Goal: Task Accomplishment & Management: Complete application form

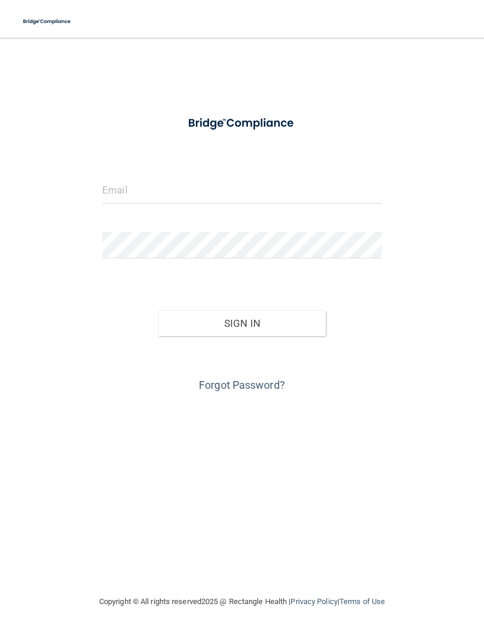
click at [165, 191] on input "email" at bounding box center [242, 190] width 280 height 27
click at [131, 195] on input "email" at bounding box center [242, 190] width 280 height 27
click at [159, 191] on input "email" at bounding box center [242, 190] width 280 height 27
click at [132, 188] on input "email" at bounding box center [242, 190] width 280 height 27
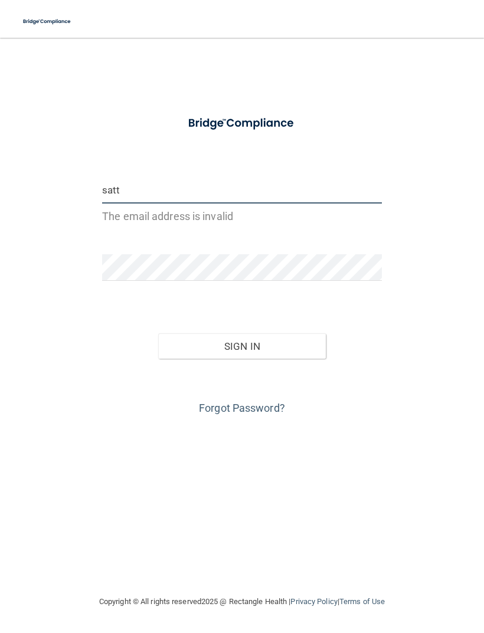
type input "[EMAIL_ADDRESS][DOMAIN_NAME]"
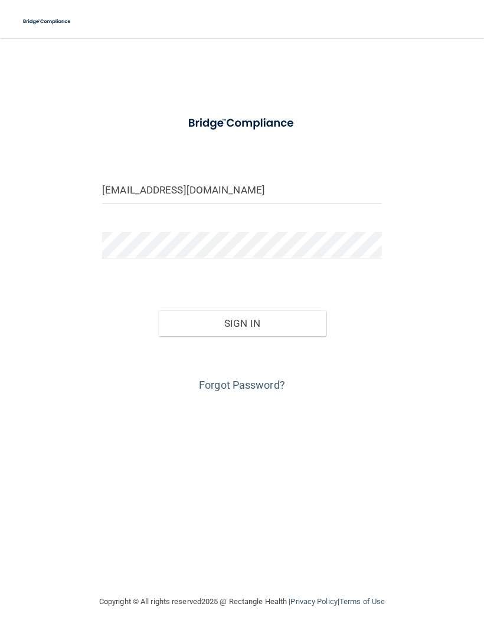
click at [256, 318] on button "Sign In" at bounding box center [242, 323] width 168 height 26
click at [238, 323] on button "Sign In" at bounding box center [242, 323] width 168 height 26
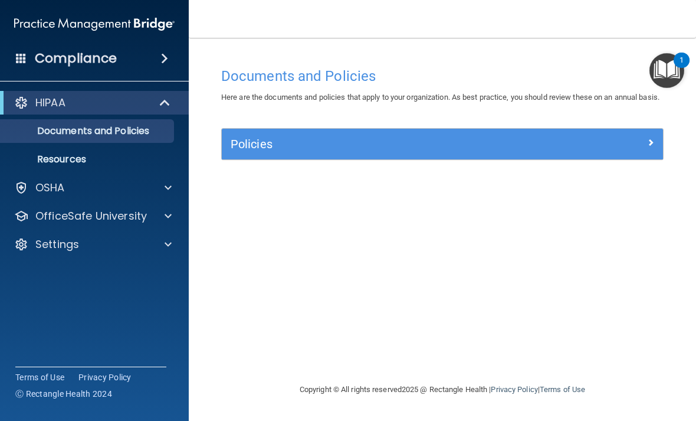
click at [483, 70] on img "Open Resource Center, 1 new notification" at bounding box center [667, 70] width 35 height 35
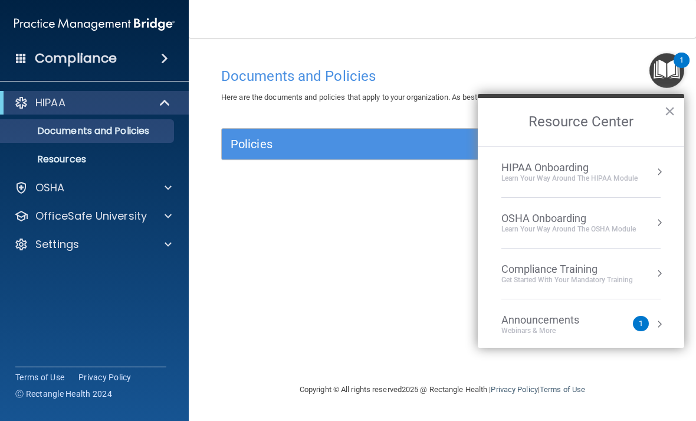
click at [483, 272] on div "Compliance Training Get Started with your mandatory training" at bounding box center [580, 274] width 159 height 22
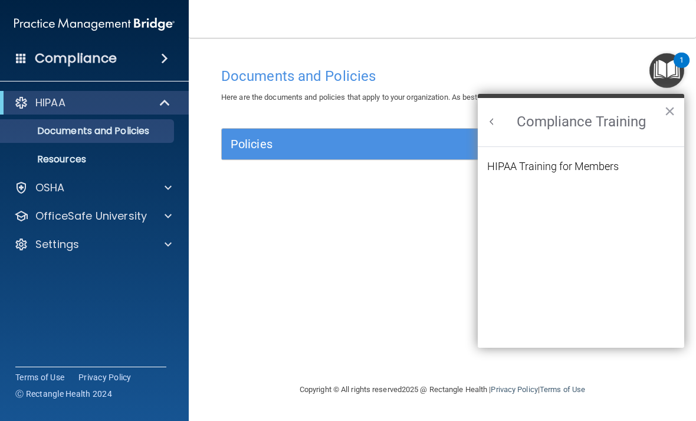
click at [483, 167] on div "HIPAA Training for Members" at bounding box center [553, 166] width 132 height 11
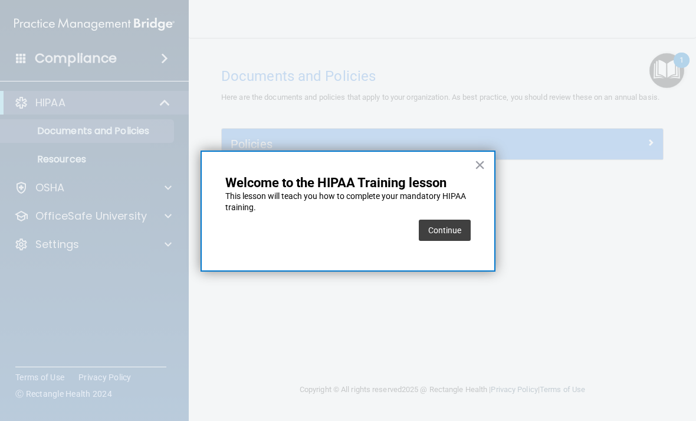
click at [454, 229] on button "Continue" at bounding box center [445, 229] width 52 height 21
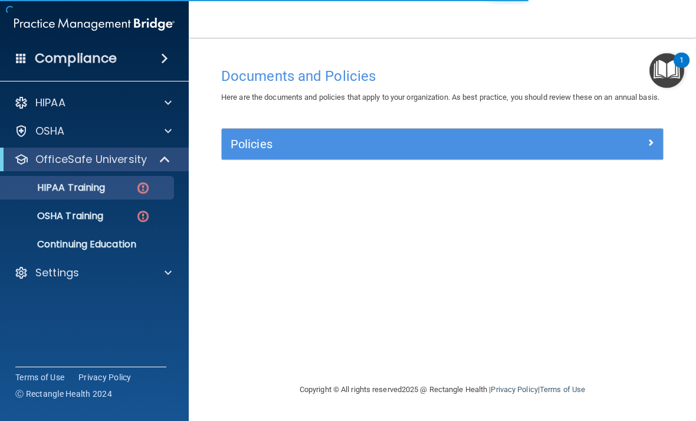
scroll to position [2, 0]
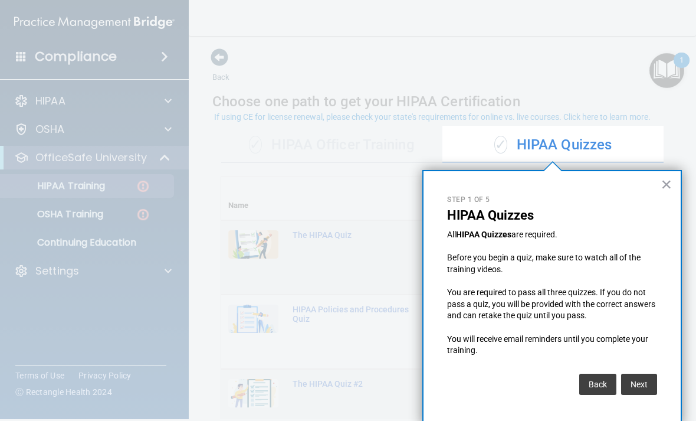
click at [483, 293] on div "× Step 1 of 5 HIPAA Quizzes All HIPAA Quizzes are required. Before you begin a …" at bounding box center [552, 297] width 260 height 255
click at [483, 379] on button "Next" at bounding box center [639, 383] width 36 height 21
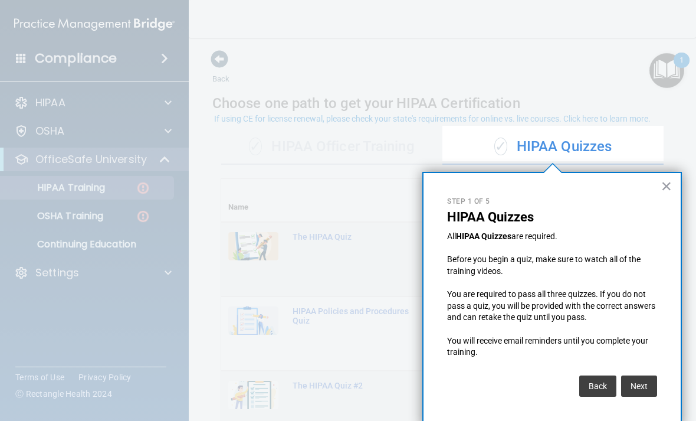
scroll to position [451, 0]
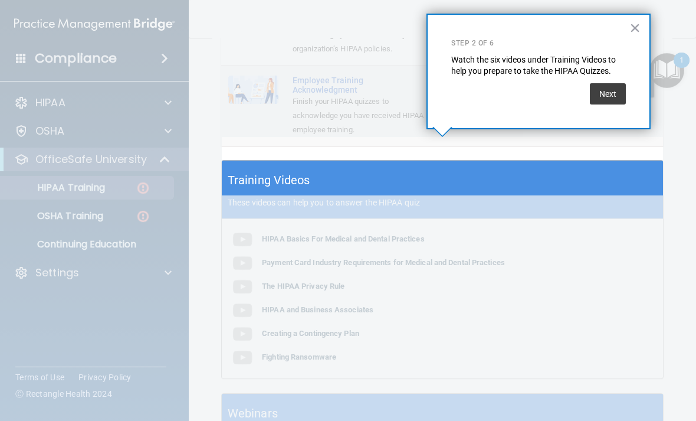
click at [483, 91] on button "Next" at bounding box center [608, 93] width 36 height 21
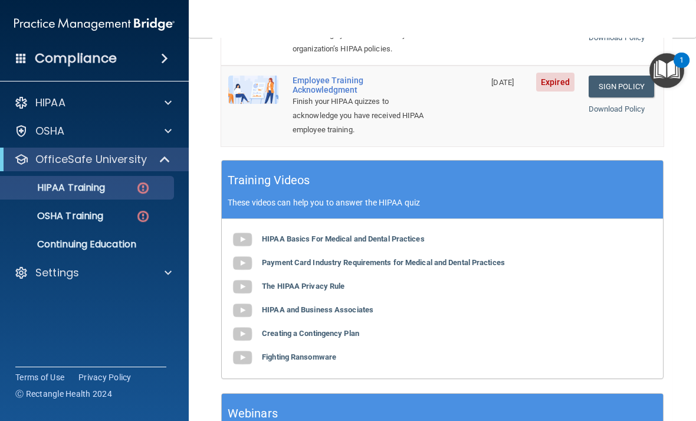
scroll to position [0, 0]
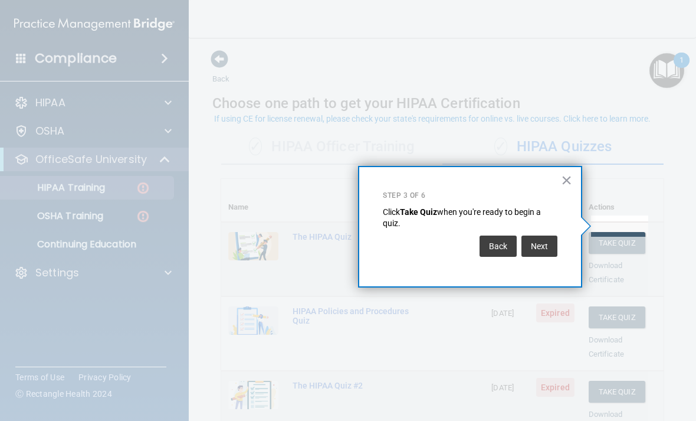
click at [483, 242] on button "Next" at bounding box center [540, 245] width 36 height 21
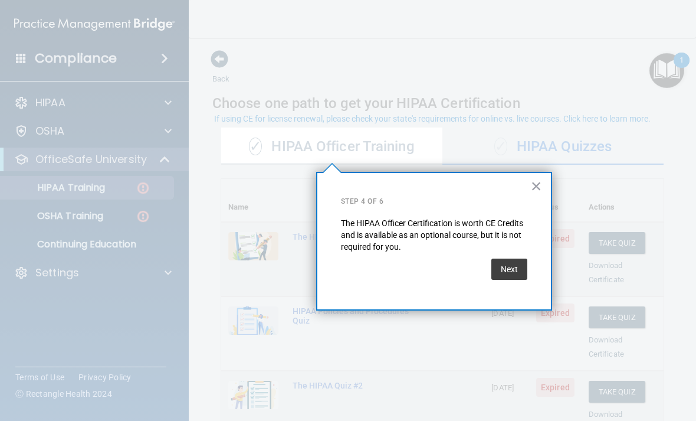
click at [483, 262] on button "Next" at bounding box center [509, 268] width 36 height 21
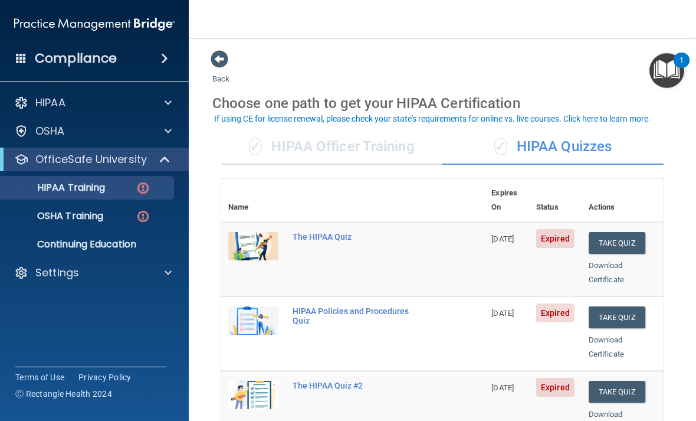
click at [483, 232] on button "Take Quiz" at bounding box center [617, 243] width 57 height 22
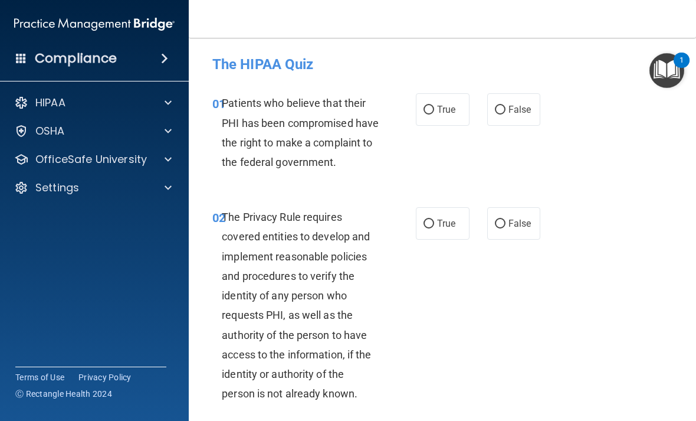
click at [168, 105] on span at bounding box center [168, 103] width 7 height 14
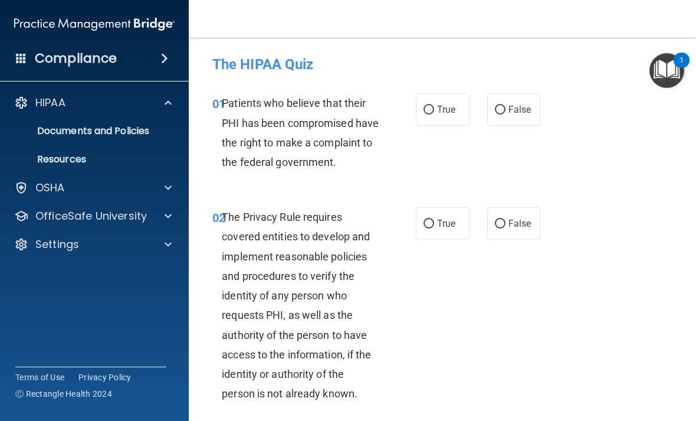
click at [77, 153] on p "Resources" at bounding box center [88, 159] width 161 height 12
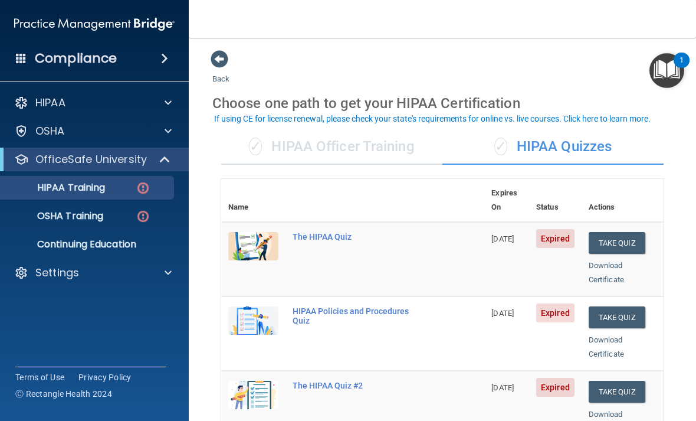
click at [483, 70] on img "Open Resource Center, 1 new notification" at bounding box center [667, 70] width 35 height 35
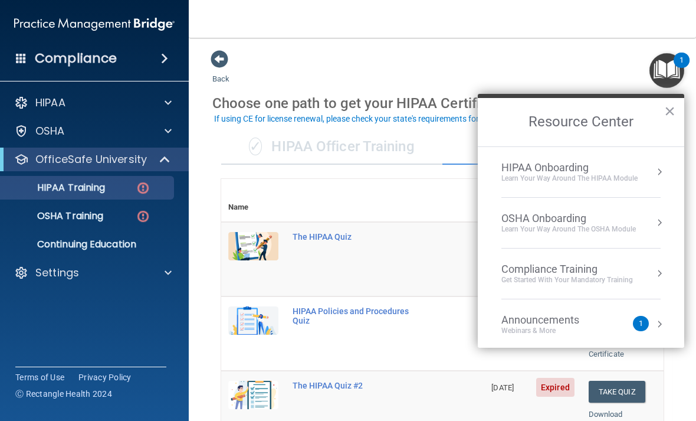
click at [483, 170] on button "Resource Center" at bounding box center [660, 172] width 12 height 12
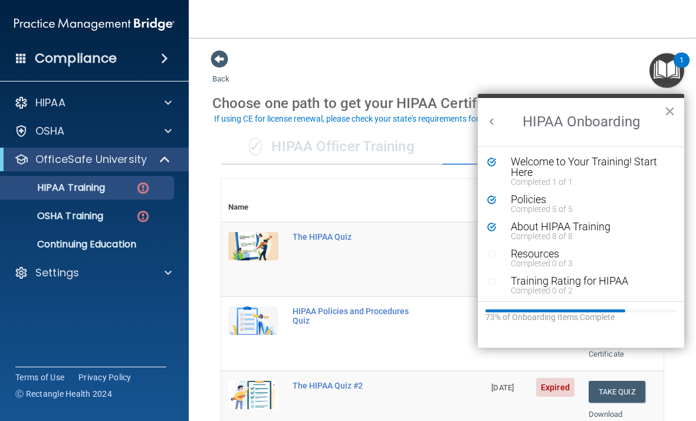
click at [483, 168] on div "Welcome to Your Training! Start Here" at bounding box center [590, 166] width 158 height 21
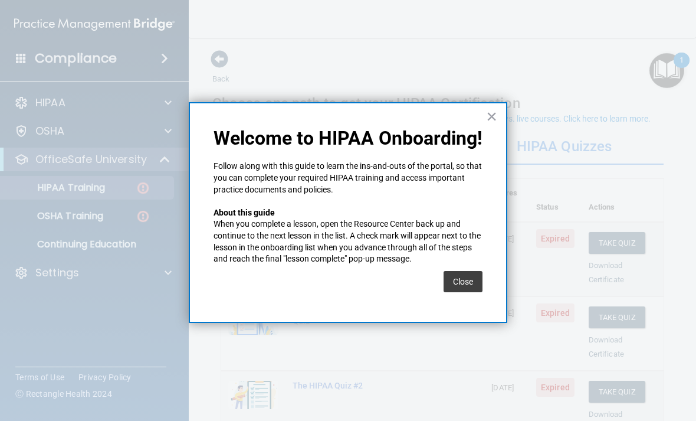
click at [468, 271] on button "Close" at bounding box center [463, 281] width 39 height 21
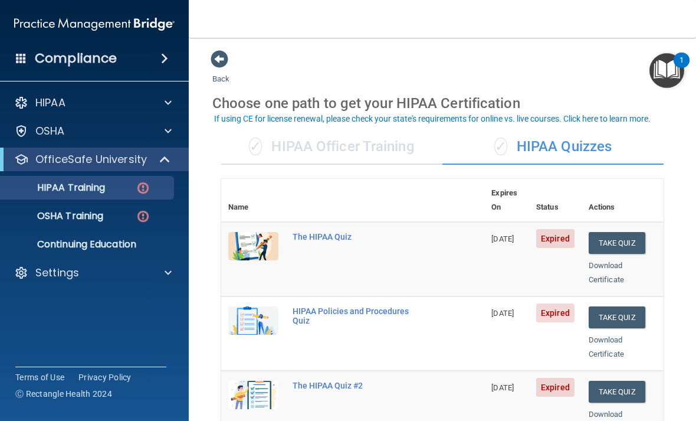
click at [483, 232] on button "Take Quiz" at bounding box center [617, 243] width 57 height 22
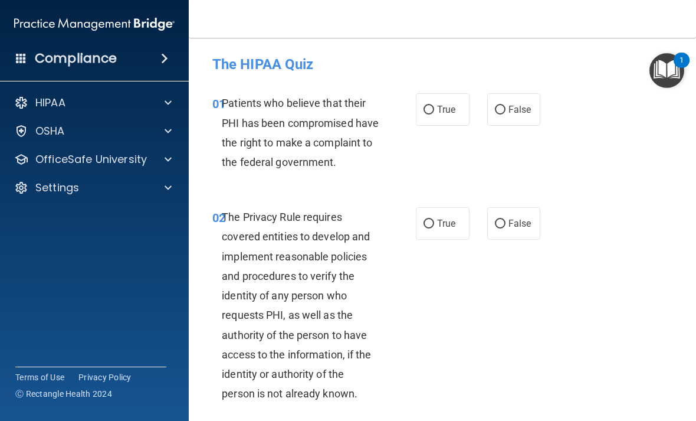
click at [424, 110] on input "True" at bounding box center [429, 110] width 11 height 9
radio input "true"
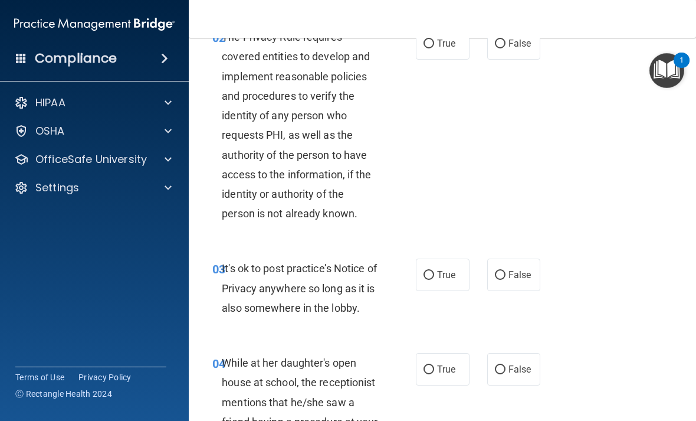
scroll to position [195, 0]
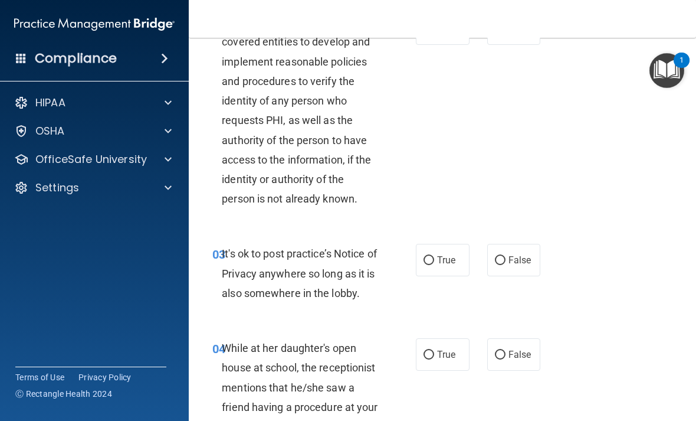
click at [427, 265] on input "True" at bounding box center [429, 260] width 11 height 9
radio input "true"
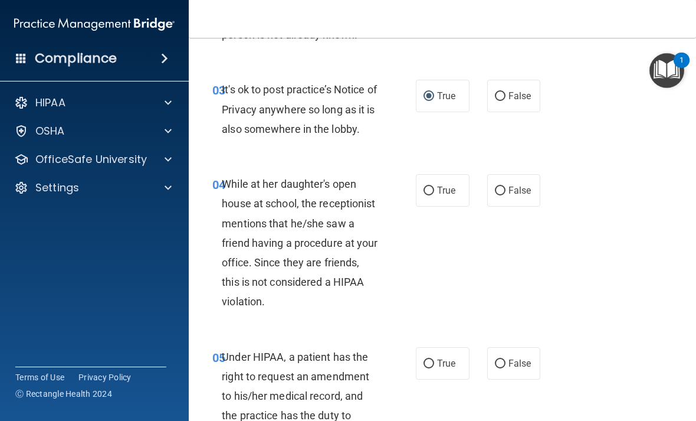
scroll to position [362, 0]
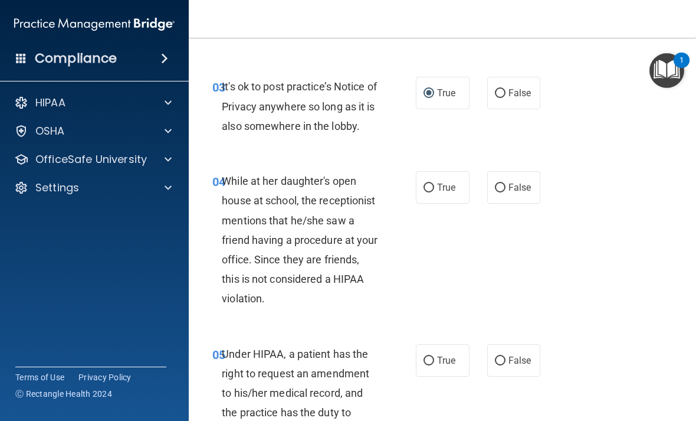
click at [483, 192] on input "False" at bounding box center [500, 187] width 11 height 9
radio input "true"
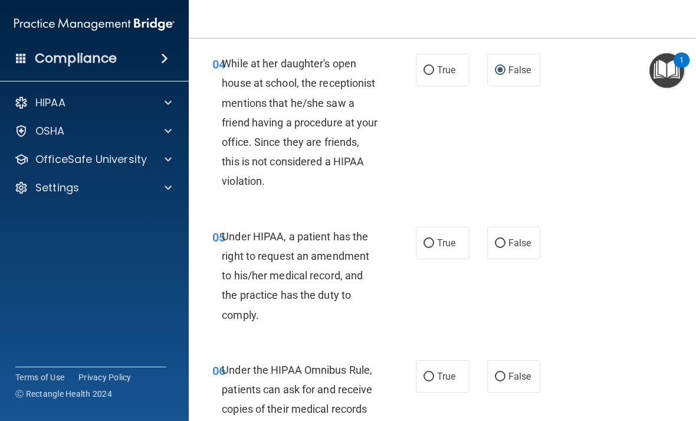
scroll to position [488, 0]
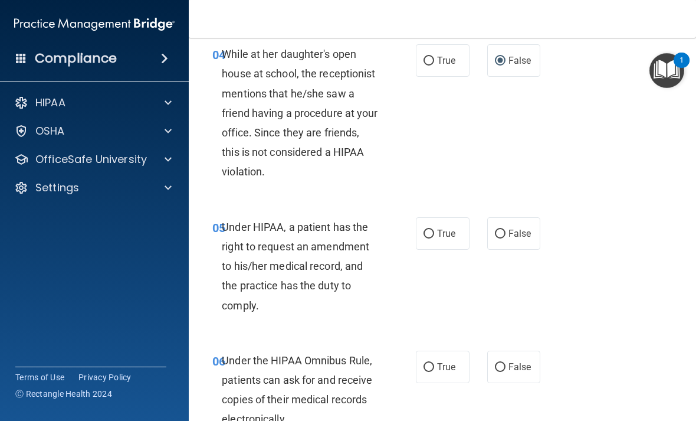
click at [427, 238] on input "True" at bounding box center [429, 233] width 11 height 9
radio input "true"
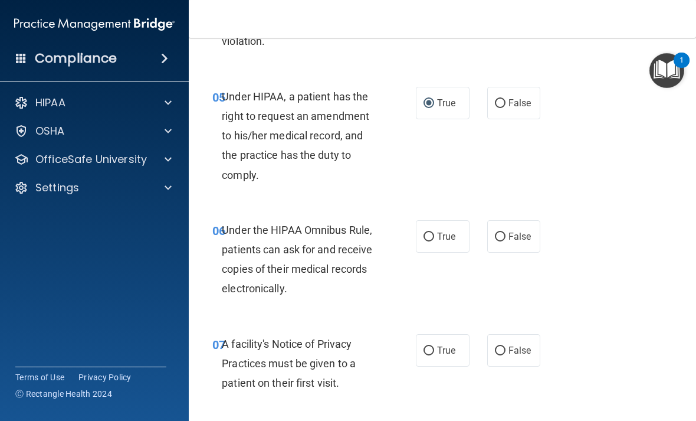
scroll to position [619, 0]
click at [425, 241] on input "True" at bounding box center [429, 236] width 11 height 9
radio input "true"
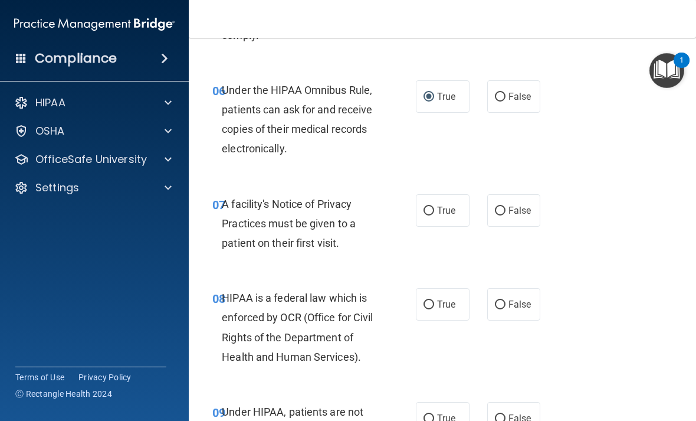
scroll to position [759, 0]
click at [425, 215] on input "True" at bounding box center [429, 210] width 11 height 9
radio input "true"
click at [483, 309] on input "False" at bounding box center [500, 304] width 11 height 9
radio input "true"
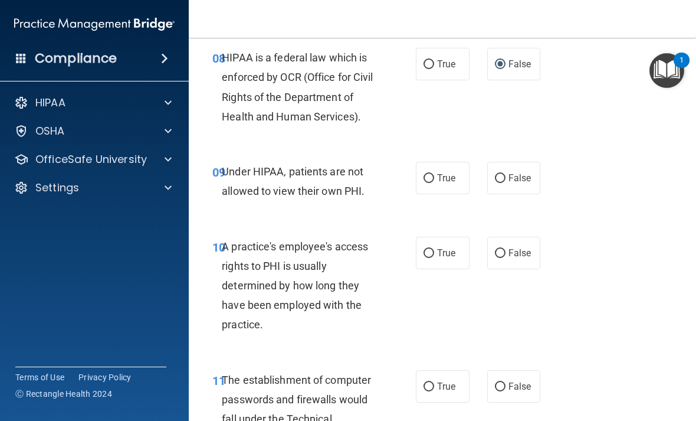
scroll to position [1000, 0]
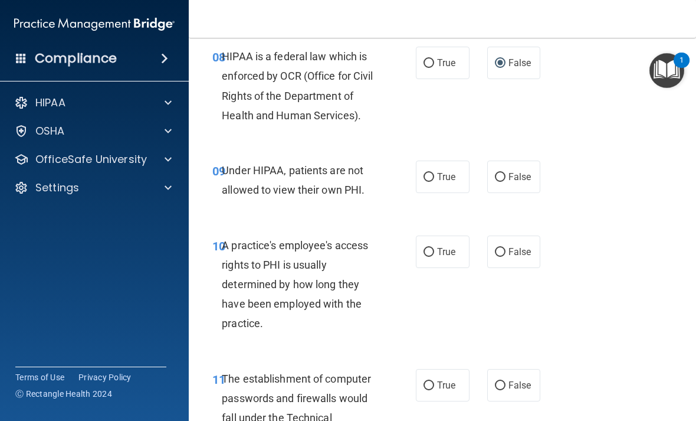
click at [483, 182] on input "False" at bounding box center [500, 177] width 11 height 9
radio input "true"
click at [483, 257] on input "False" at bounding box center [500, 252] width 11 height 9
radio input "true"
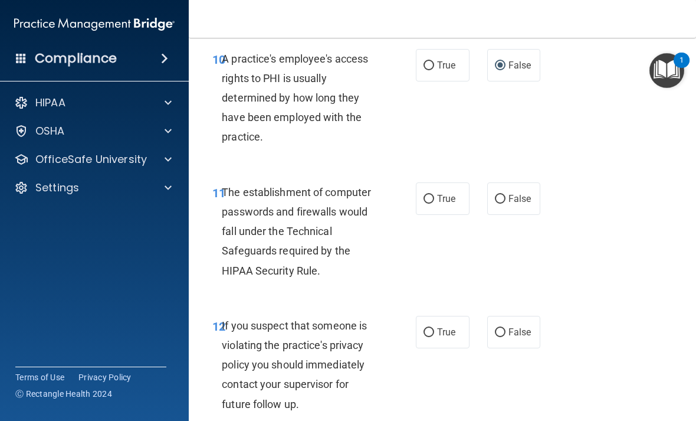
scroll to position [1193, 0]
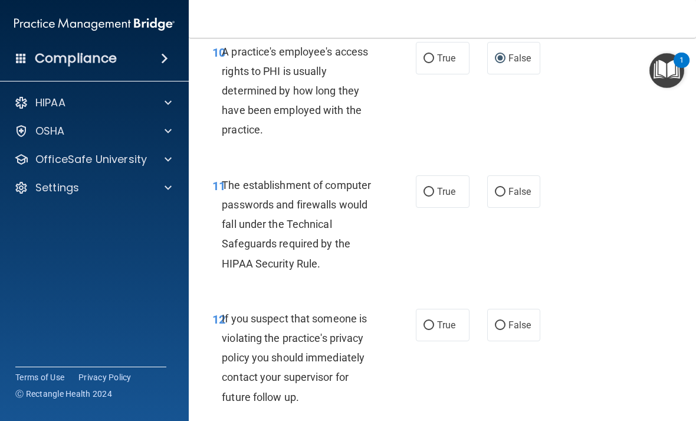
click at [431, 196] on input "True" at bounding box center [429, 192] width 11 height 9
radio input "true"
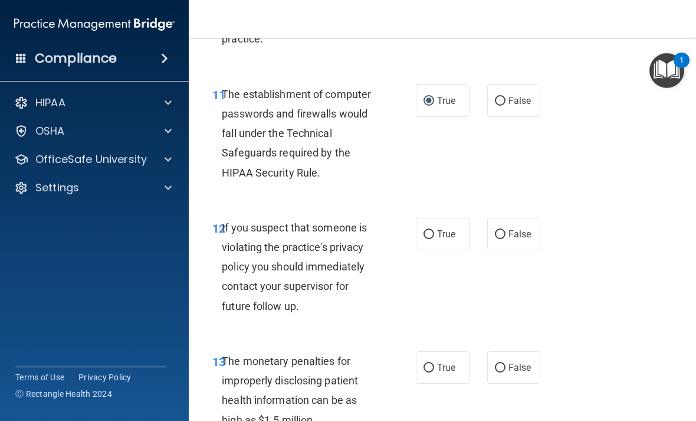
scroll to position [1288, 0]
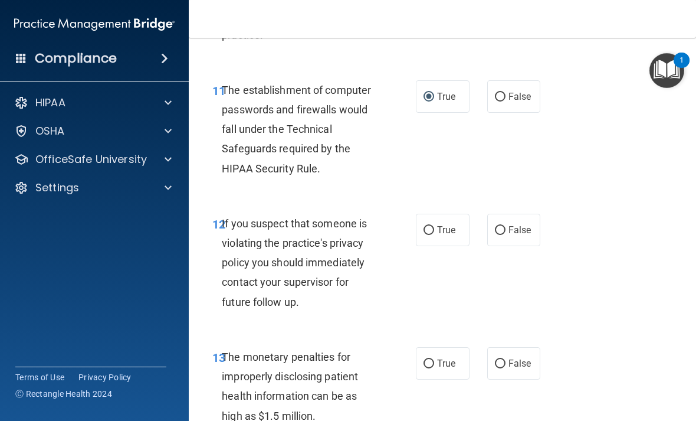
click at [432, 235] on input "True" at bounding box center [429, 230] width 11 height 9
radio input "true"
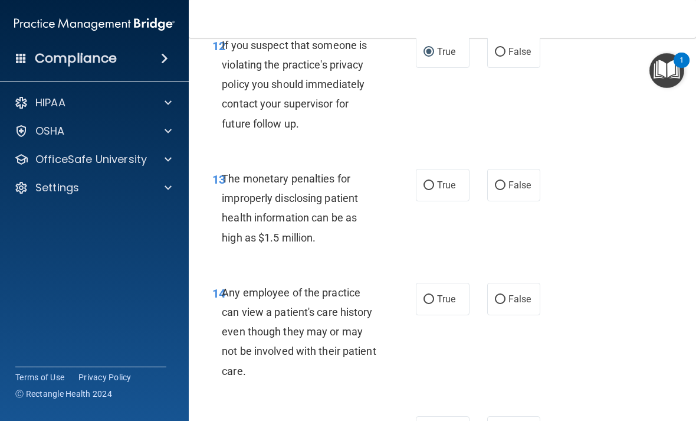
scroll to position [1482, 0]
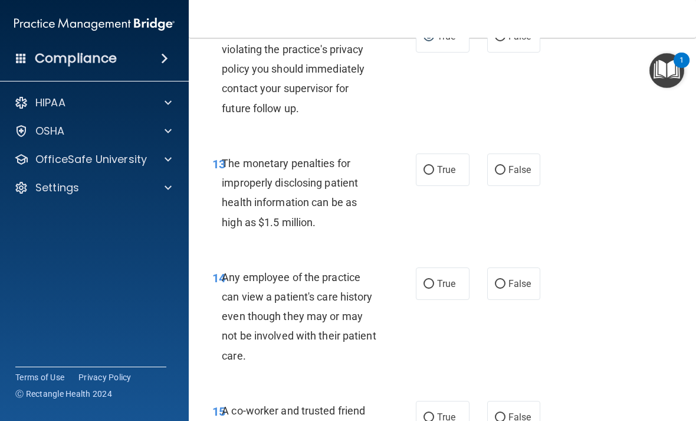
click at [432, 175] on input "True" at bounding box center [429, 170] width 11 height 9
radio input "true"
click at [483, 288] on input "False" at bounding box center [500, 284] width 11 height 9
radio input "true"
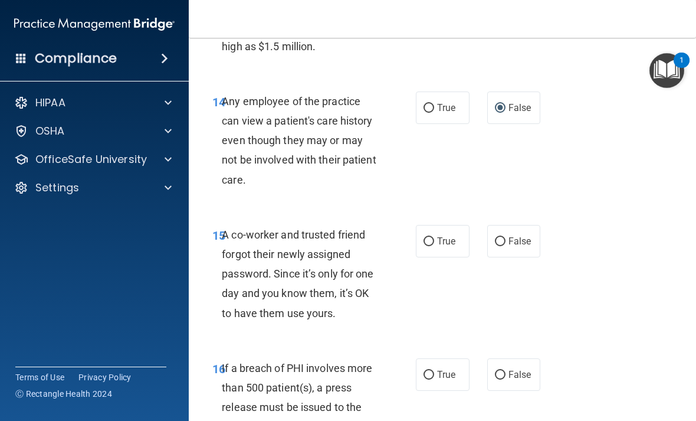
scroll to position [1688, 0]
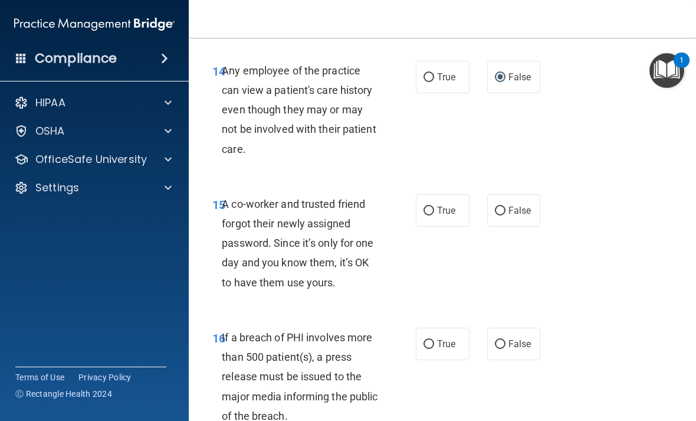
click at [483, 215] on input "False" at bounding box center [500, 210] width 11 height 9
radio input "true"
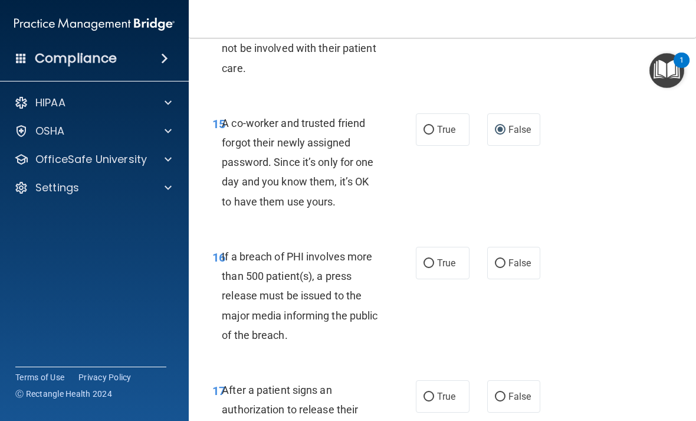
scroll to position [1777, 0]
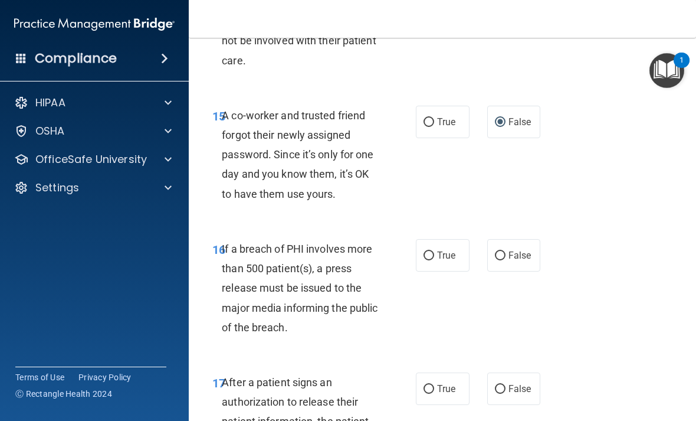
click at [432, 260] on input "True" at bounding box center [429, 255] width 11 height 9
radio input "true"
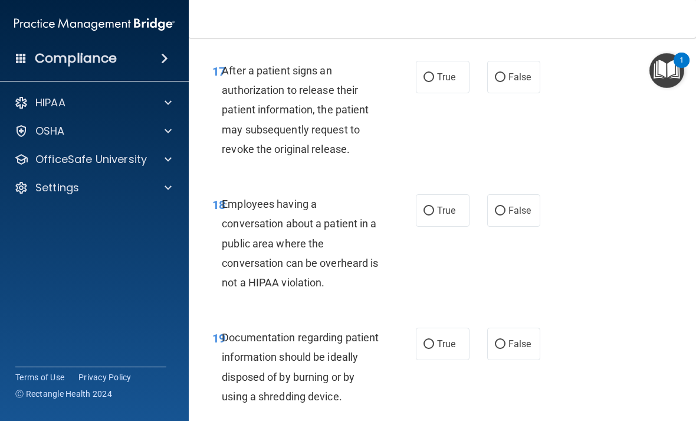
scroll to position [2089, 0]
click at [429, 81] on input "True" at bounding box center [429, 77] width 11 height 9
radio input "true"
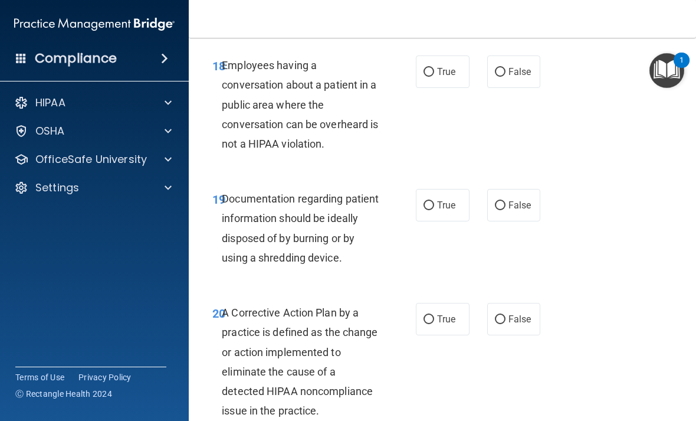
scroll to position [2238, 0]
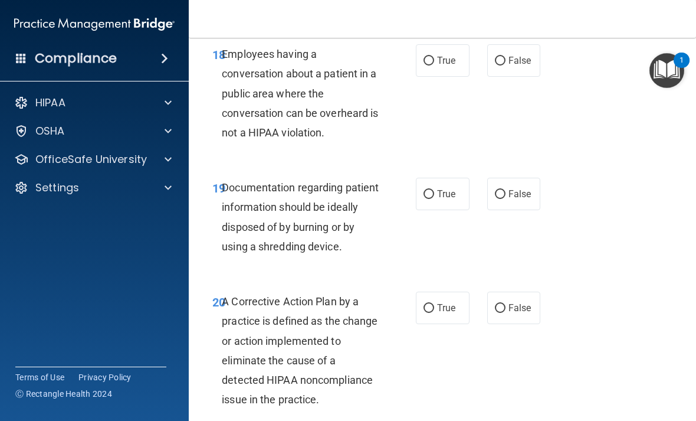
click at [427, 209] on label "True" at bounding box center [443, 194] width 54 height 32
click at [427, 199] on input "True" at bounding box center [429, 194] width 11 height 9
radio input "true"
click at [483, 199] on input "False" at bounding box center [500, 194] width 11 height 9
radio input "true"
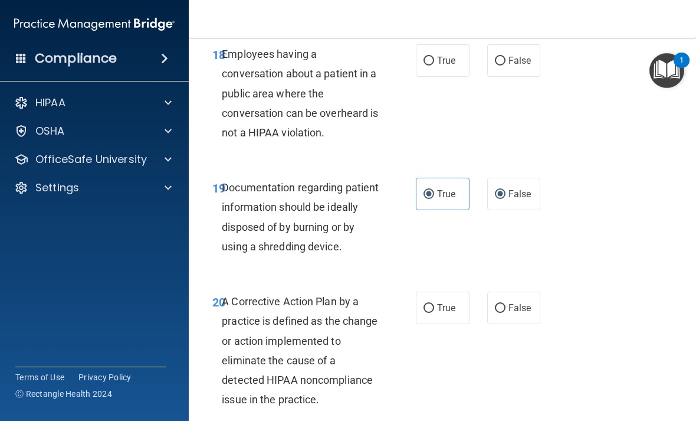
radio input "false"
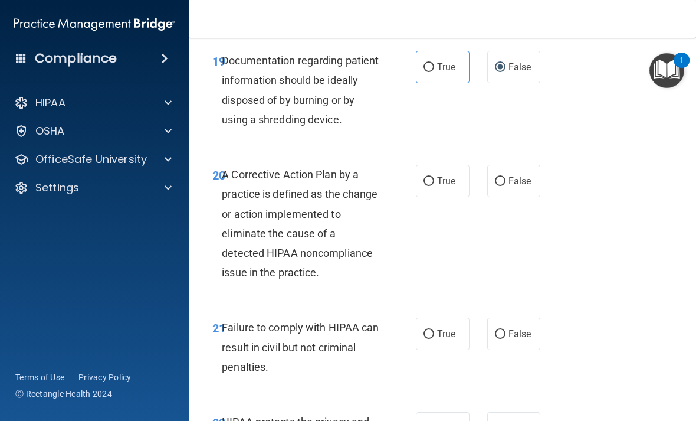
scroll to position [2375, 0]
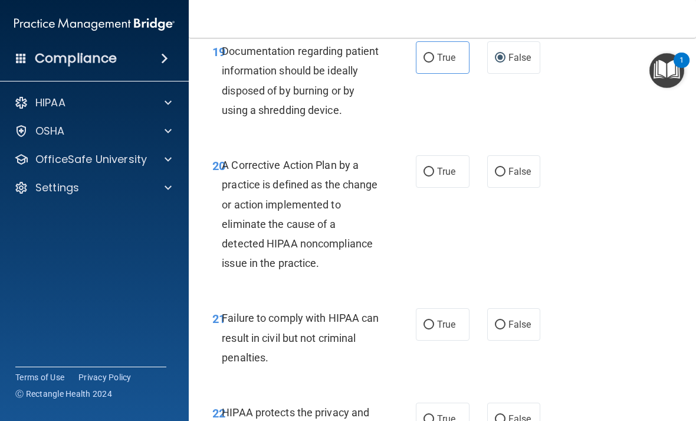
click at [433, 176] on input "True" at bounding box center [429, 172] width 11 height 9
radio input "true"
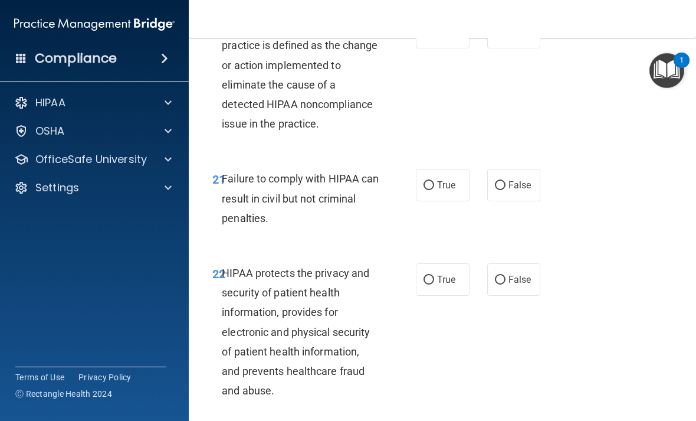
scroll to position [2526, 0]
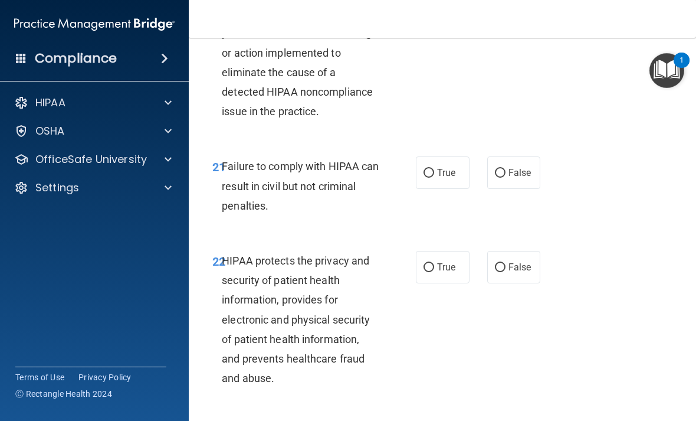
click at [483, 178] on input "False" at bounding box center [500, 173] width 11 height 9
radio input "true"
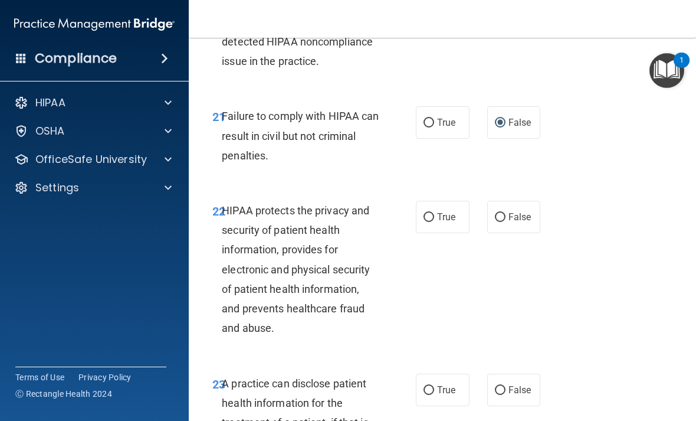
scroll to position [2581, 0]
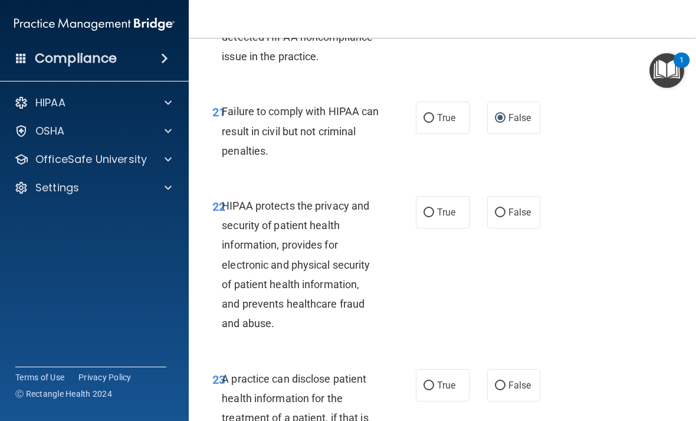
click at [483, 217] on input "False" at bounding box center [500, 212] width 11 height 9
radio input "true"
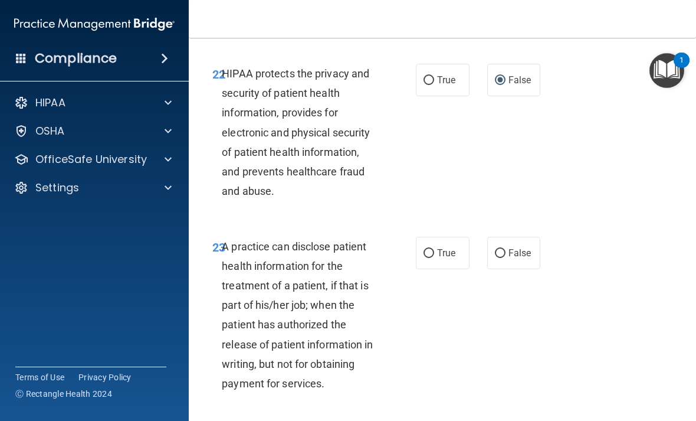
scroll to position [2720, 0]
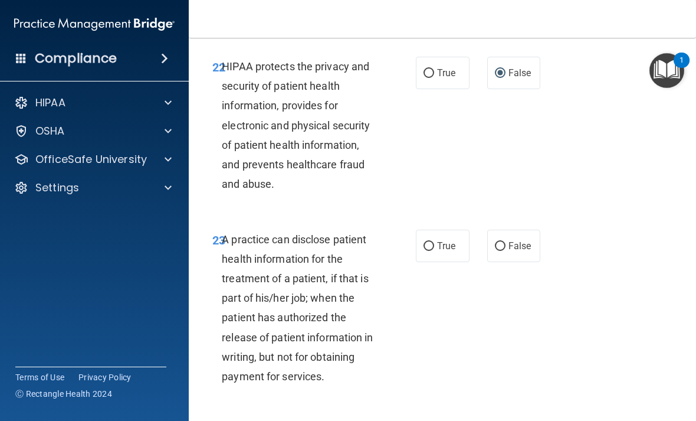
click at [432, 248] on input "True" at bounding box center [429, 246] width 11 height 9
radio input "true"
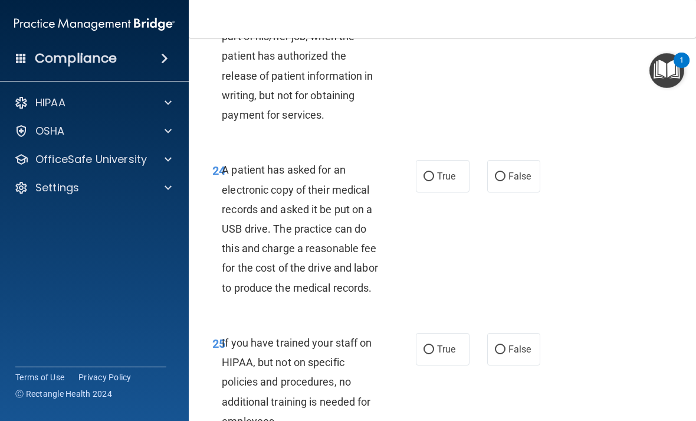
scroll to position [2982, 0]
click at [429, 181] on input "True" at bounding box center [429, 176] width 11 height 9
radio input "true"
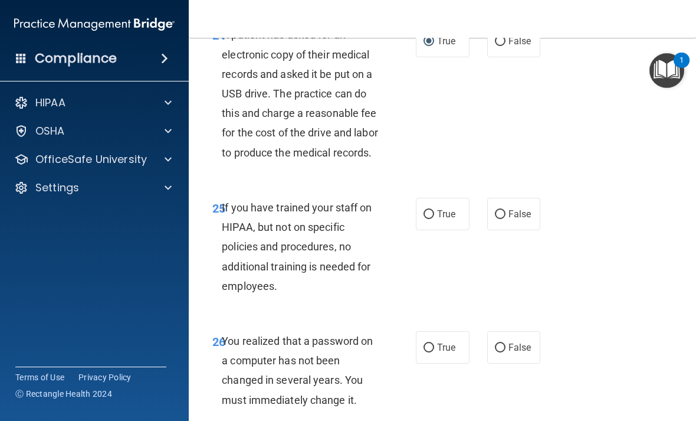
scroll to position [3127, 0]
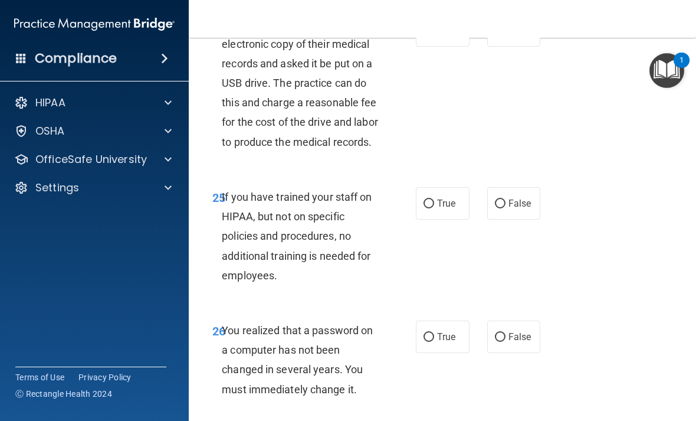
click at [483, 208] on input "False" at bounding box center [500, 203] width 11 height 9
radio input "true"
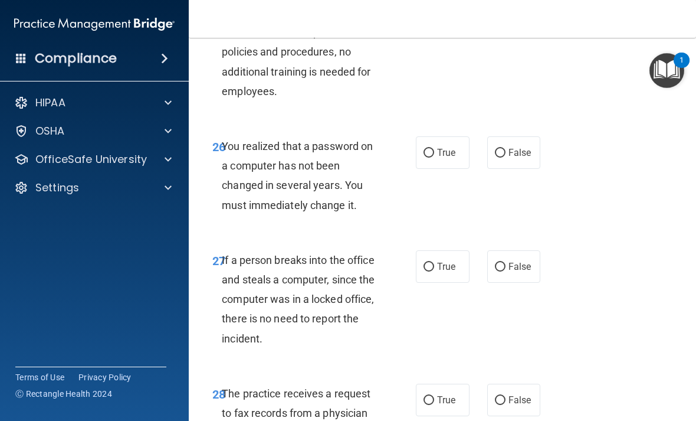
scroll to position [3313, 0]
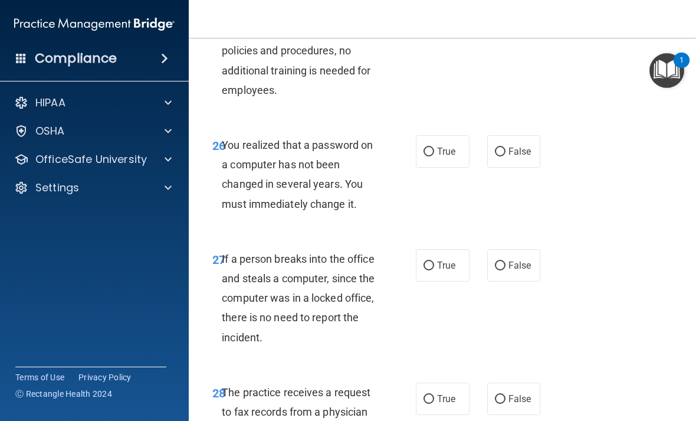
click at [432, 156] on input "True" at bounding box center [429, 151] width 11 height 9
radio input "true"
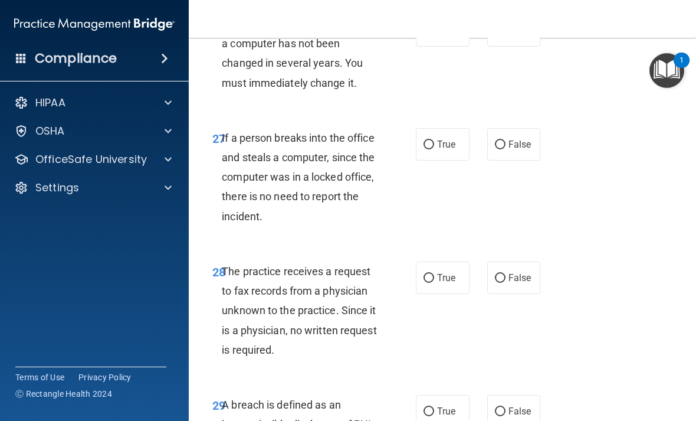
scroll to position [3454, 0]
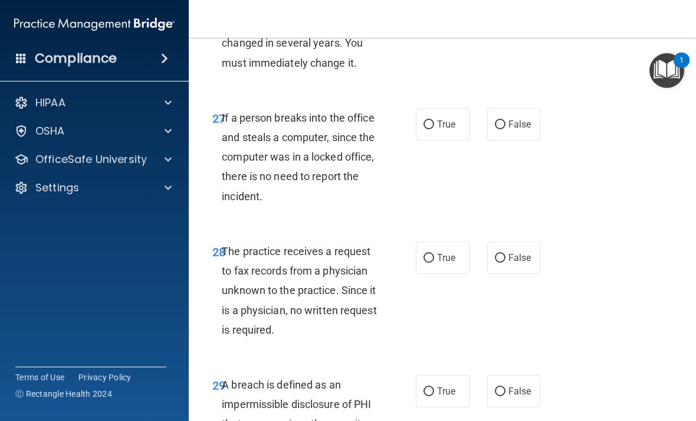
click at [483, 129] on input "False" at bounding box center [500, 124] width 11 height 9
radio input "true"
click at [483, 263] on input "False" at bounding box center [500, 258] width 11 height 9
radio input "true"
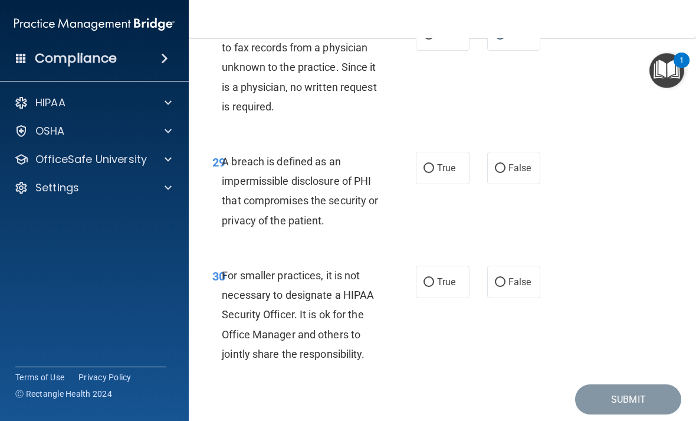
scroll to position [3677, 0]
click at [434, 172] on input "True" at bounding box center [429, 167] width 11 height 9
radio input "true"
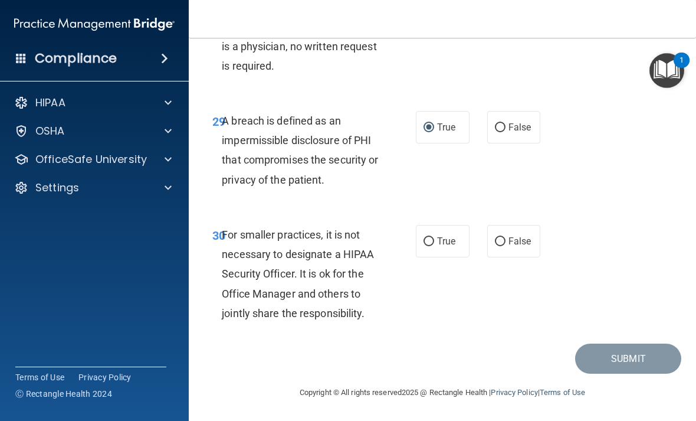
scroll to position [3736, 0]
click at [483, 239] on input "False" at bounding box center [500, 241] width 11 height 9
radio input "true"
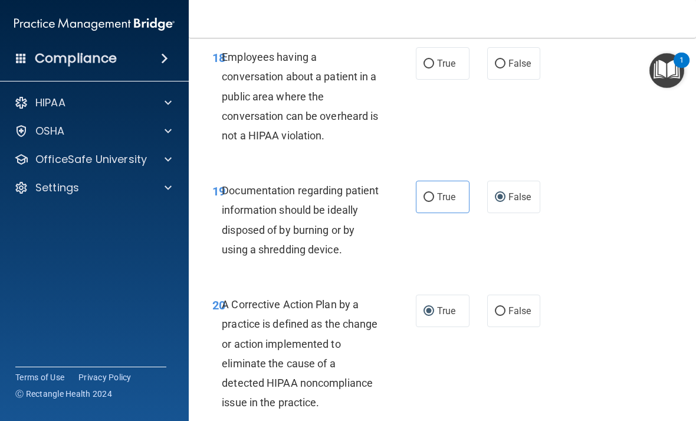
scroll to position [2223, 0]
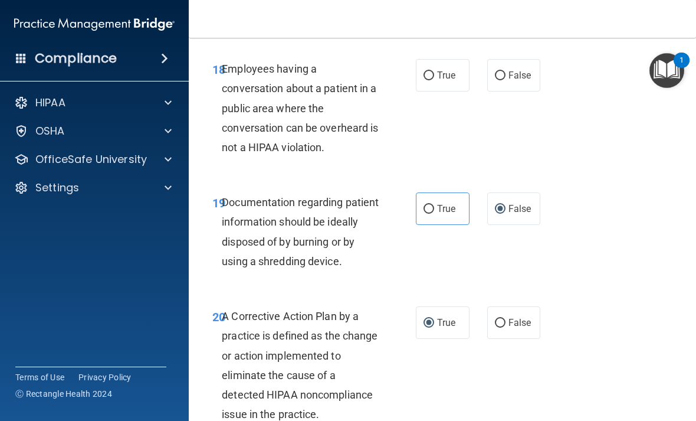
click at [483, 80] on input "False" at bounding box center [500, 75] width 11 height 9
radio input "true"
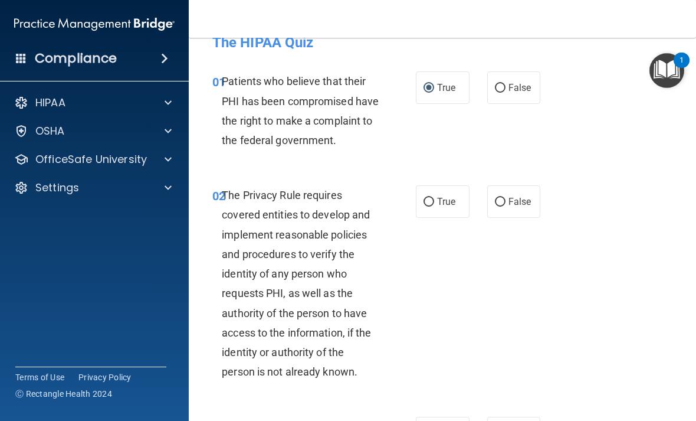
scroll to position [21, 0]
click at [483, 218] on label "False" at bounding box center [514, 202] width 54 height 32
click at [483, 207] on input "False" at bounding box center [500, 202] width 11 height 9
radio input "true"
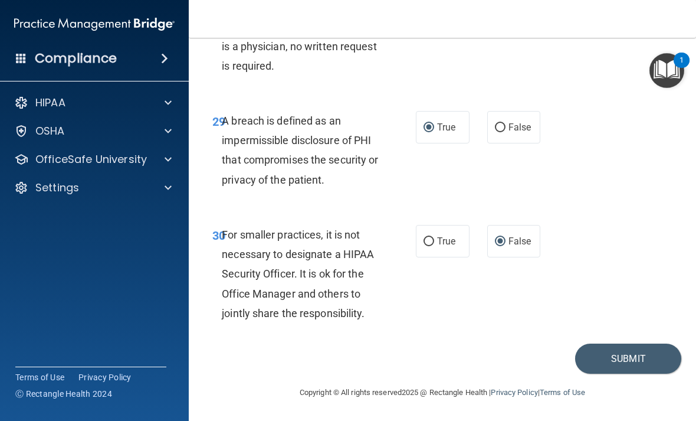
scroll to position [3736, 0]
click at [483, 359] on button "Submit" at bounding box center [628, 358] width 106 height 30
click at [483, 356] on button "Submit" at bounding box center [628, 358] width 106 height 30
click at [483, 355] on button "Submit" at bounding box center [628, 358] width 106 height 30
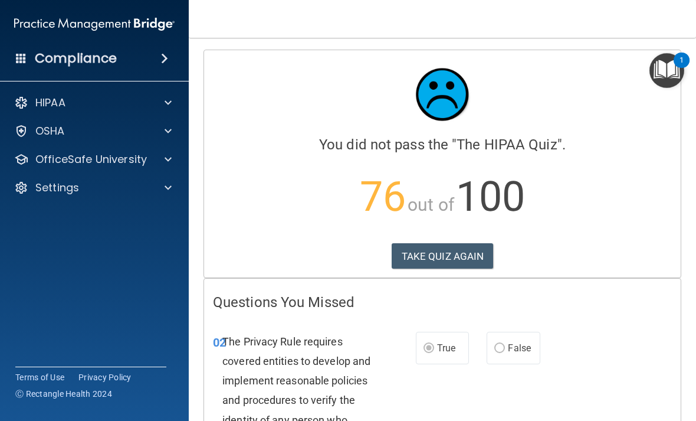
click at [430, 253] on button "TAKE QUIZ AGAIN" at bounding box center [443, 256] width 102 height 26
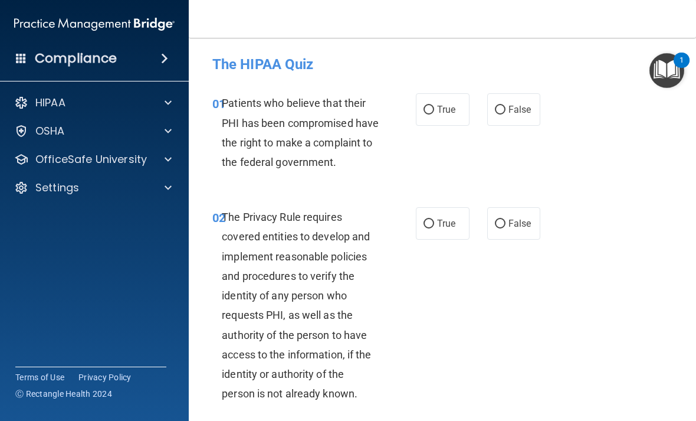
click at [432, 107] on input "True" at bounding box center [429, 110] width 11 height 9
radio input "true"
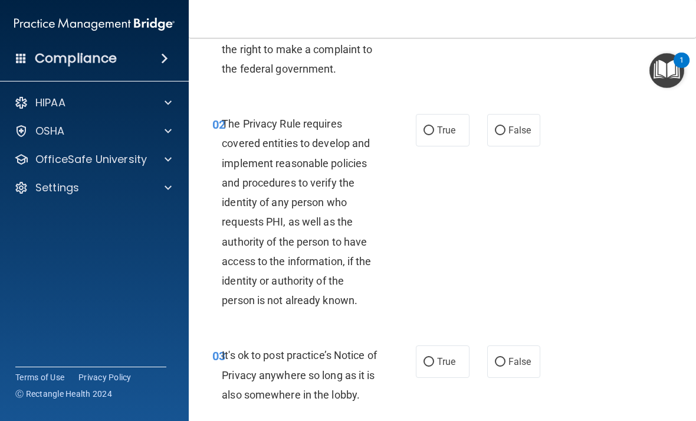
scroll to position [105, 0]
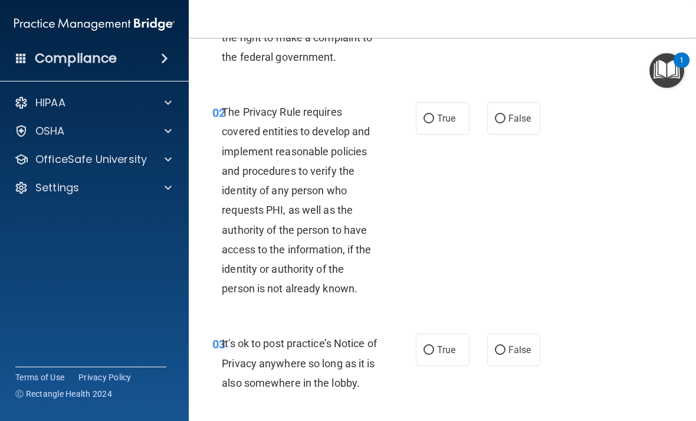
click at [433, 123] on input "True" at bounding box center [429, 118] width 11 height 9
radio input "true"
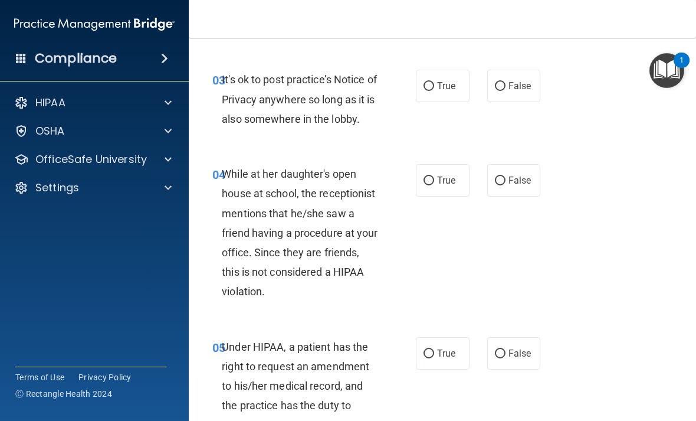
scroll to position [369, 0]
click at [483, 90] on input "False" at bounding box center [500, 85] width 11 height 9
radio input "true"
click at [483, 185] on input "False" at bounding box center [500, 180] width 11 height 9
radio input "true"
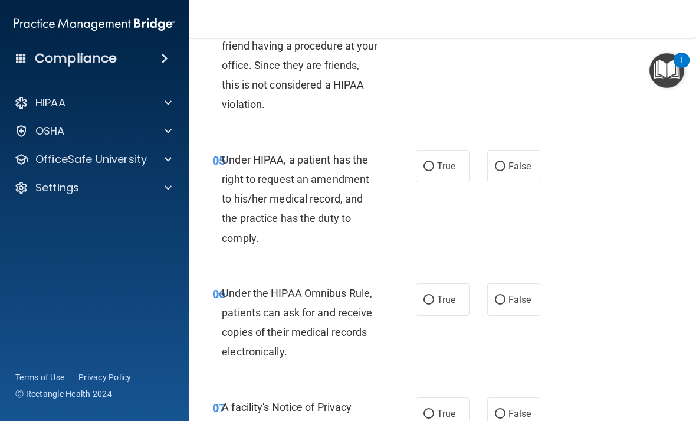
scroll to position [558, 0]
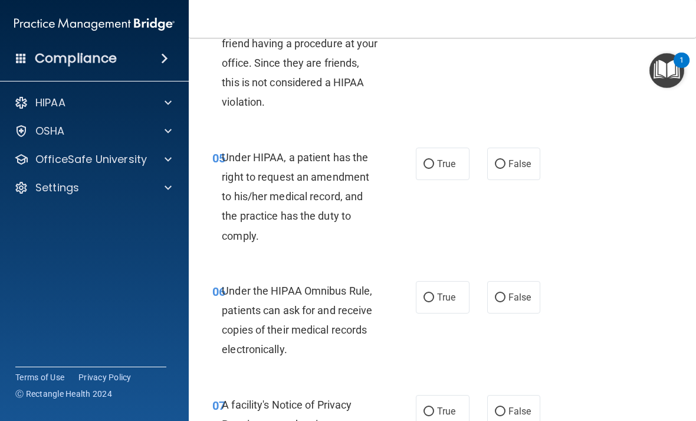
click at [431, 169] on input "True" at bounding box center [429, 164] width 11 height 9
radio input "true"
click at [431, 169] on input "True" at bounding box center [429, 164] width 11 height 9
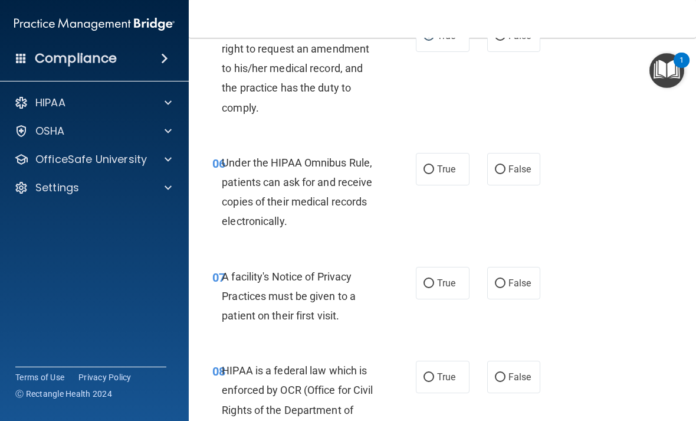
scroll to position [688, 0]
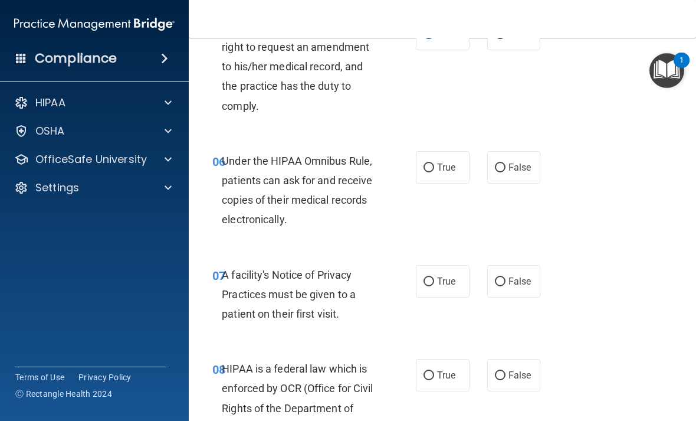
click at [429, 172] on input "True" at bounding box center [429, 167] width 11 height 9
radio input "true"
click at [429, 286] on input "True" at bounding box center [429, 281] width 11 height 9
radio input "true"
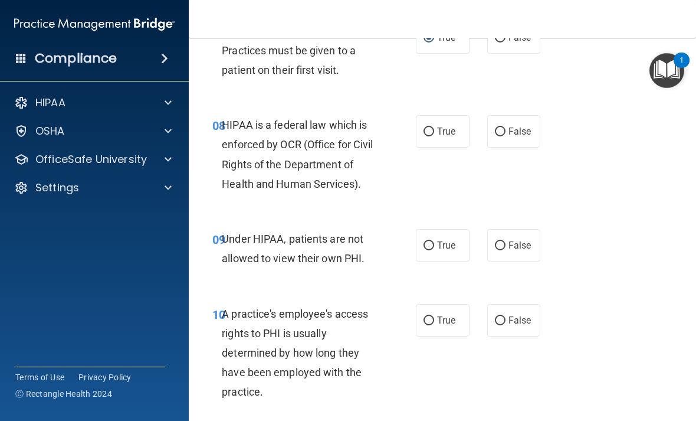
scroll to position [935, 0]
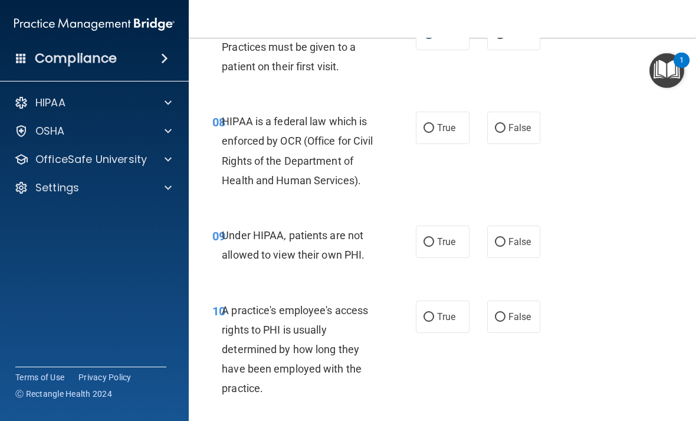
click at [424, 133] on input "True" at bounding box center [429, 128] width 11 height 9
radio input "true"
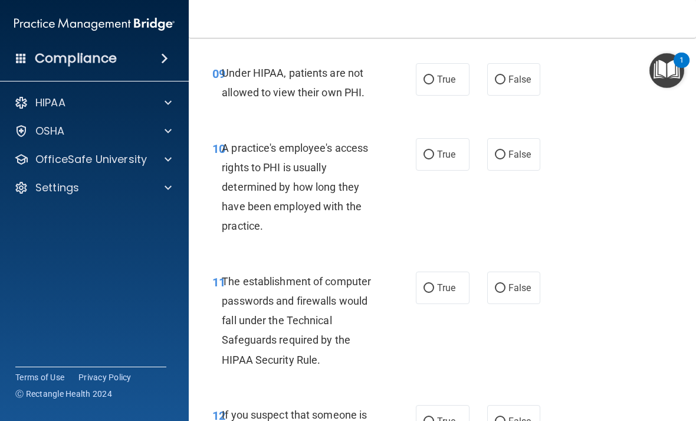
scroll to position [1098, 0]
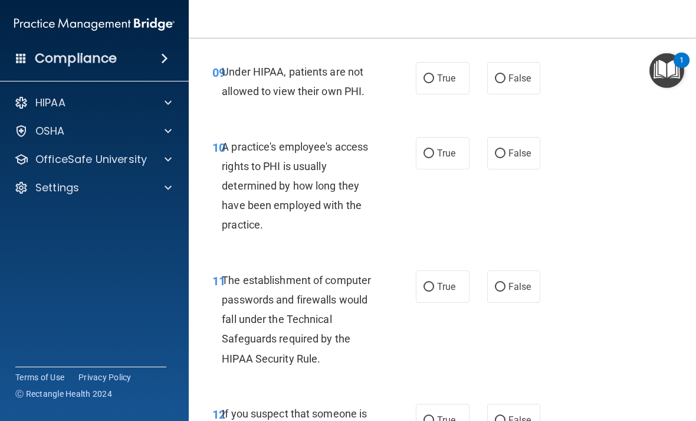
click at [483, 83] on input "False" at bounding box center [500, 78] width 11 height 9
radio input "true"
click at [483, 158] on input "False" at bounding box center [500, 153] width 11 height 9
radio input "true"
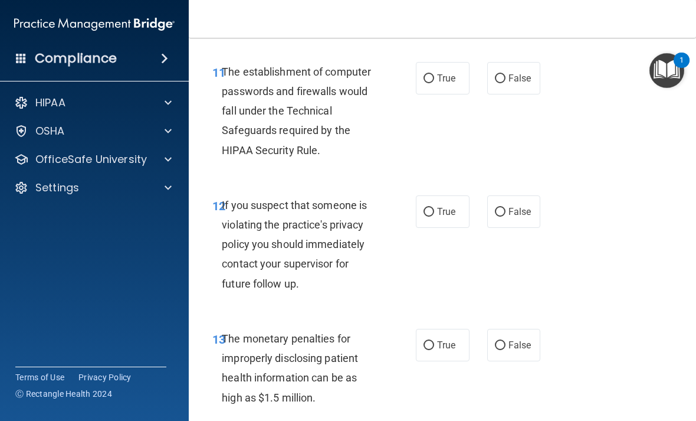
scroll to position [1308, 0]
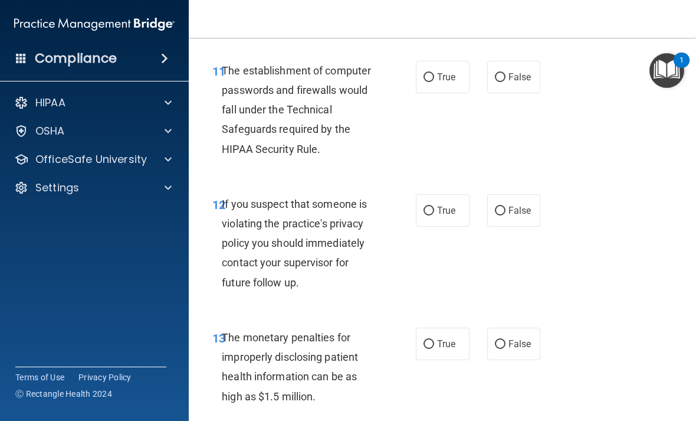
click at [425, 82] on input "True" at bounding box center [429, 77] width 11 height 9
radio input "true"
click at [427, 215] on input "True" at bounding box center [429, 210] width 11 height 9
radio input "true"
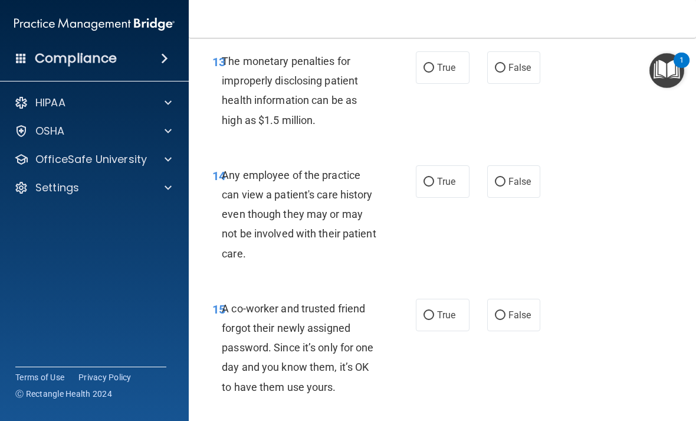
scroll to position [1576, 0]
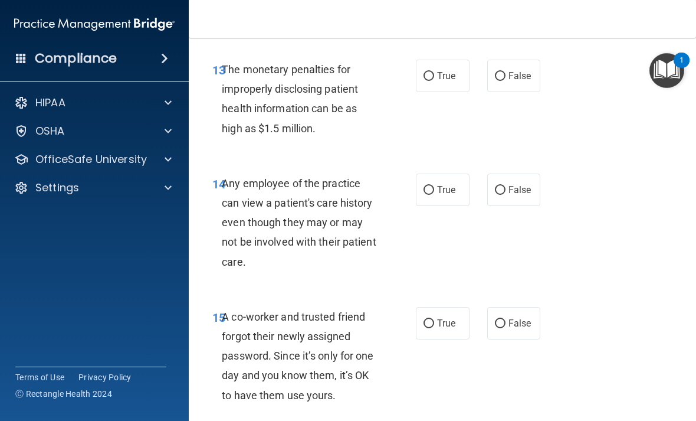
click at [427, 81] on input "True" at bounding box center [429, 76] width 11 height 9
radio input "true"
click at [483, 195] on input "False" at bounding box center [500, 190] width 11 height 9
radio input "true"
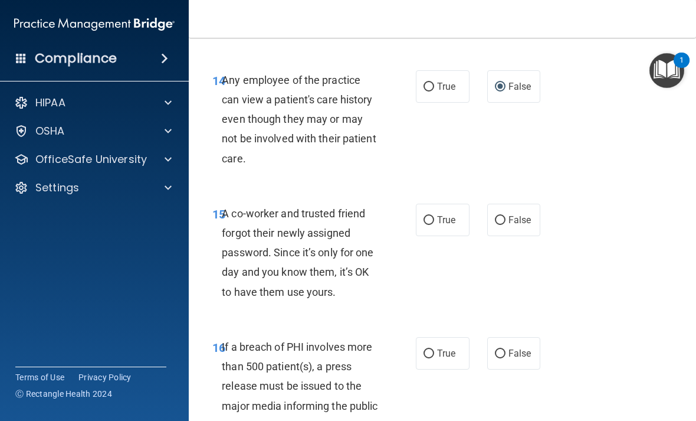
scroll to position [1725, 0]
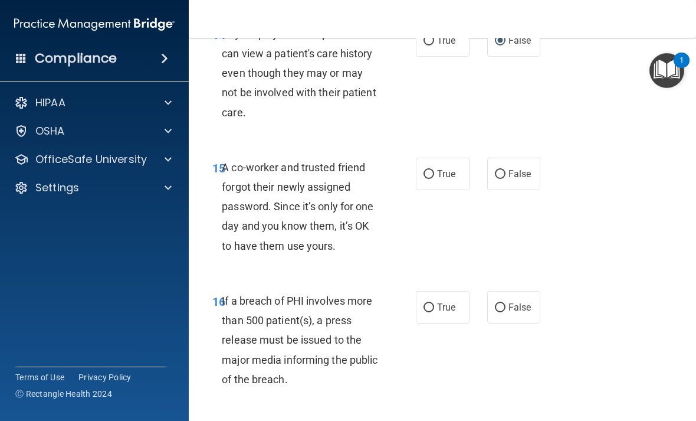
click at [483, 179] on input "False" at bounding box center [500, 174] width 11 height 9
radio input "true"
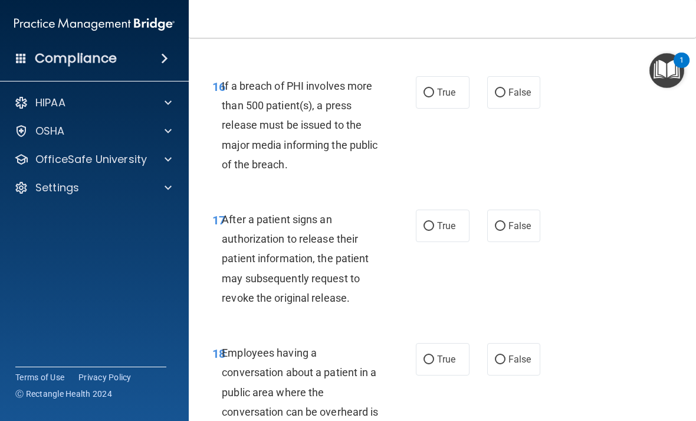
scroll to position [1940, 0]
click at [424, 97] on input "True" at bounding box center [429, 92] width 11 height 9
radio input "true"
click at [431, 231] on input "True" at bounding box center [429, 226] width 11 height 9
radio input "true"
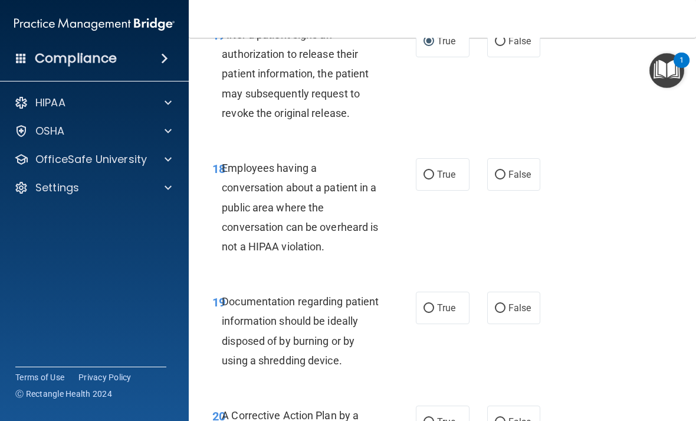
scroll to position [2126, 0]
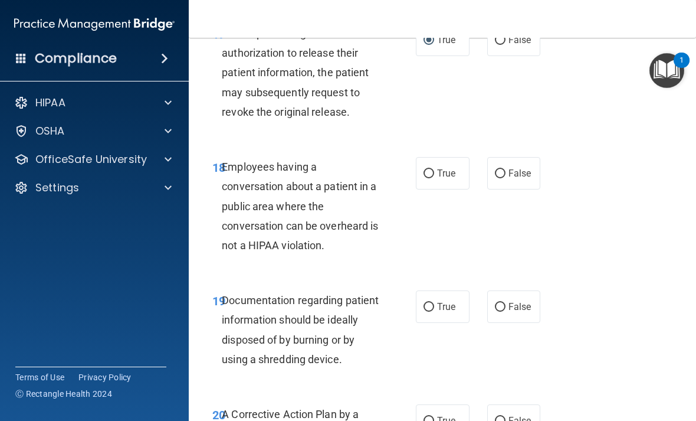
click at [483, 178] on input "False" at bounding box center [500, 173] width 11 height 9
radio input "true"
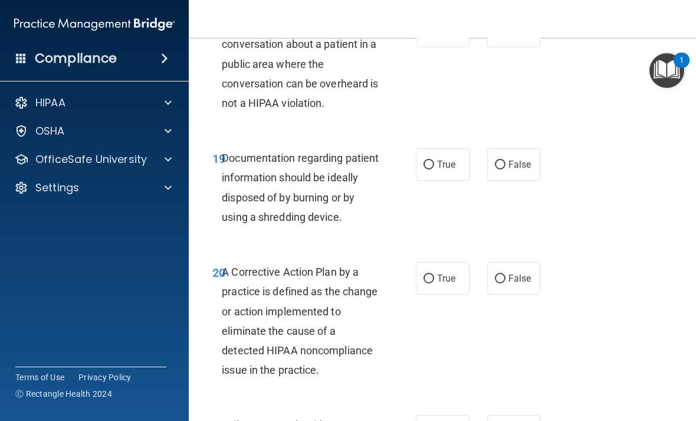
scroll to position [2270, 0]
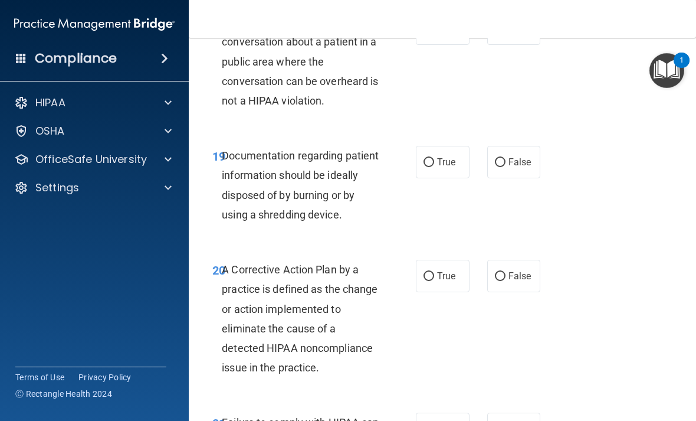
click at [483, 167] on input "False" at bounding box center [500, 162] width 11 height 9
radio input "true"
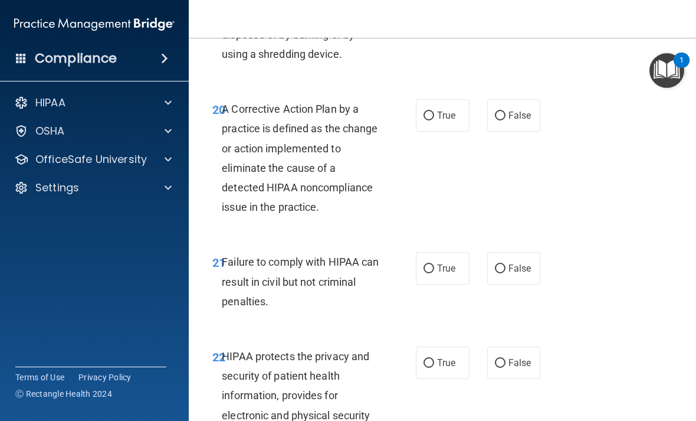
scroll to position [2433, 0]
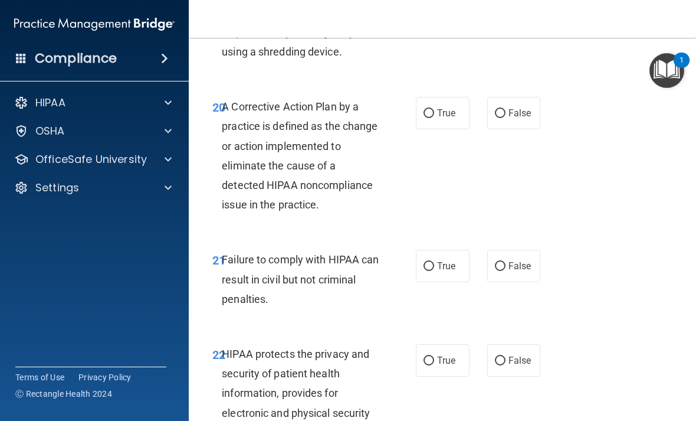
click at [429, 117] on input "True" at bounding box center [429, 113] width 11 height 9
radio input "true"
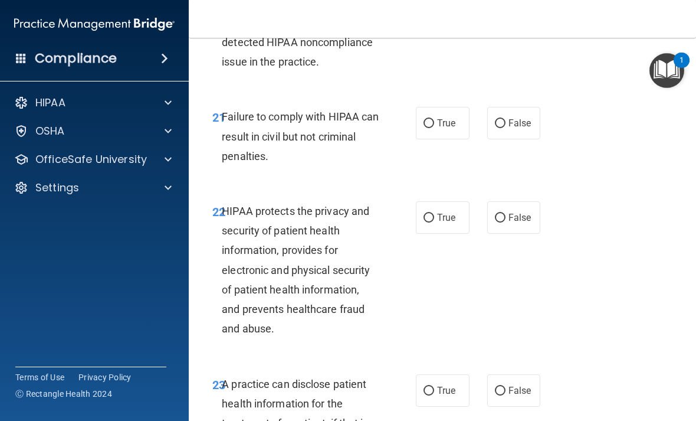
scroll to position [2576, 0]
click at [483, 126] on label "False" at bounding box center [514, 122] width 54 height 32
click at [483, 126] on input "False" at bounding box center [500, 123] width 11 height 9
radio input "true"
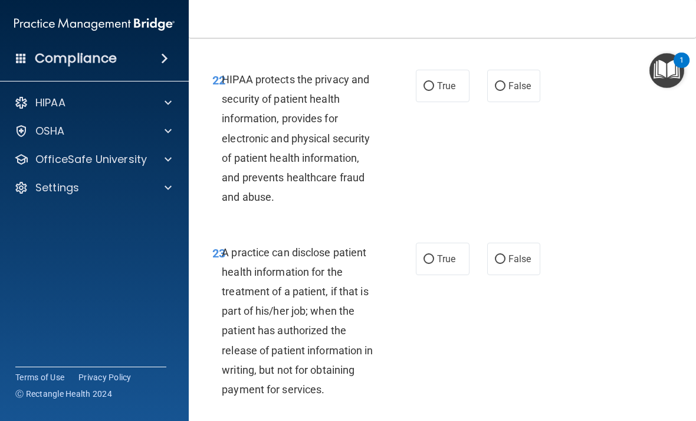
scroll to position [2708, 0]
click at [429, 90] on input "True" at bounding box center [429, 85] width 11 height 9
radio input "true"
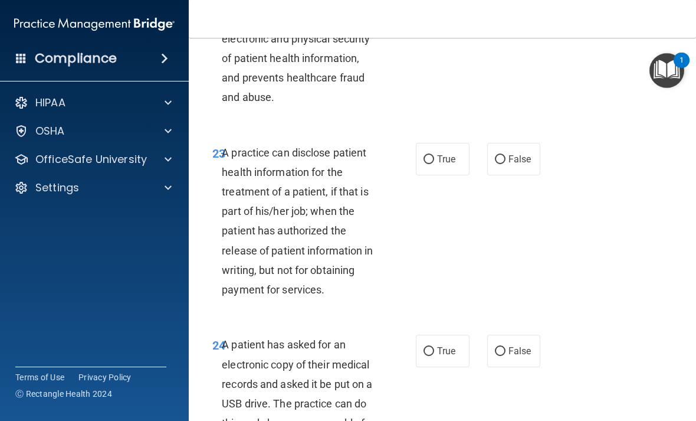
scroll to position [2809, 0]
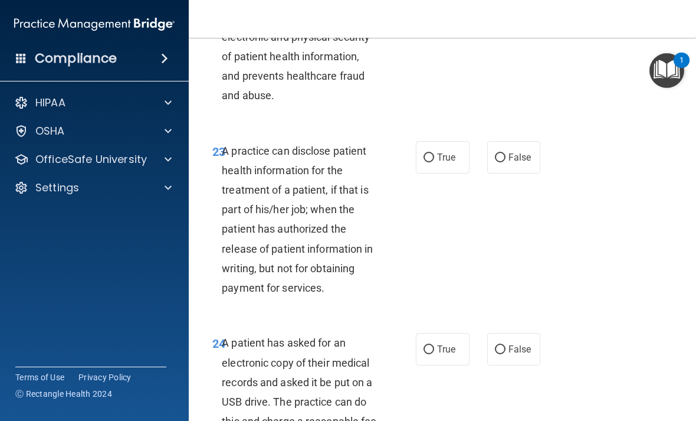
click at [483, 159] on input "False" at bounding box center [500, 157] width 11 height 9
radio input "true"
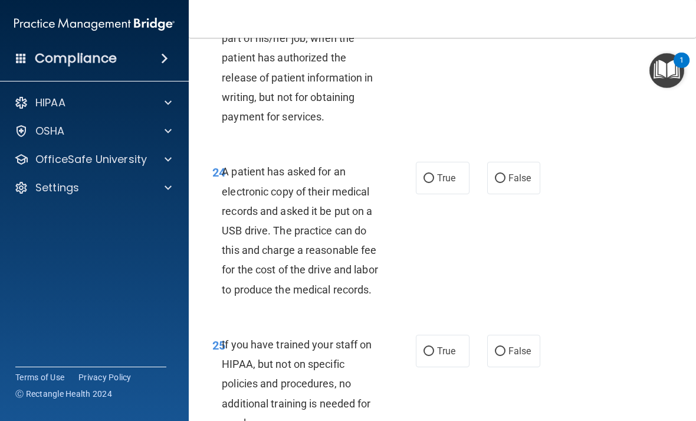
scroll to position [2989, 0]
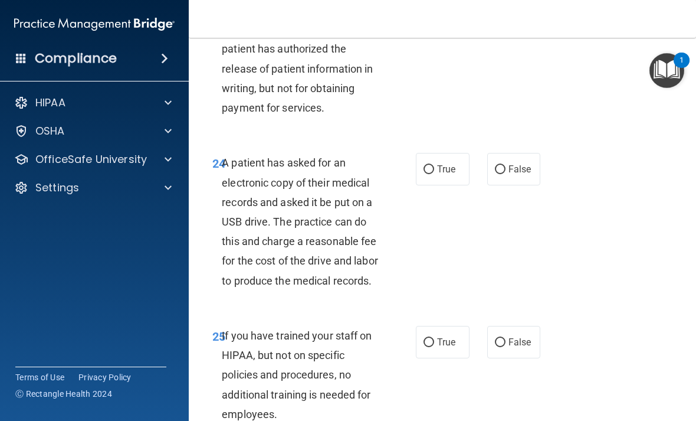
click at [429, 174] on input "True" at bounding box center [429, 169] width 11 height 9
radio input "true"
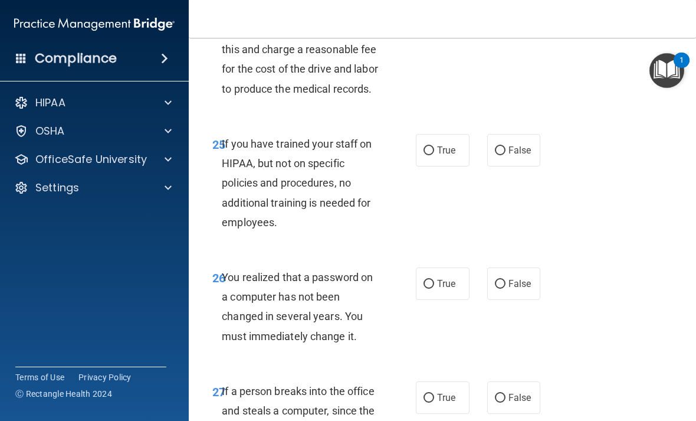
scroll to position [3181, 0]
click at [483, 166] on label "False" at bounding box center [514, 149] width 54 height 32
click at [483, 155] on input "False" at bounding box center [500, 150] width 11 height 9
radio input "true"
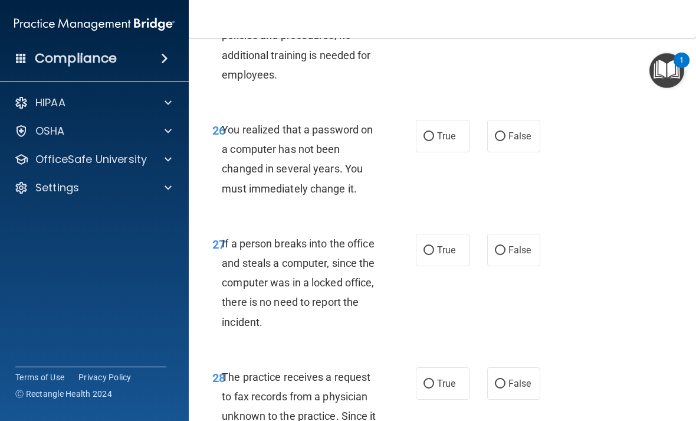
scroll to position [3328, 0]
click at [483, 140] on input "False" at bounding box center [500, 136] width 11 height 9
radio input "true"
click at [483, 254] on input "False" at bounding box center [500, 249] width 11 height 9
radio input "true"
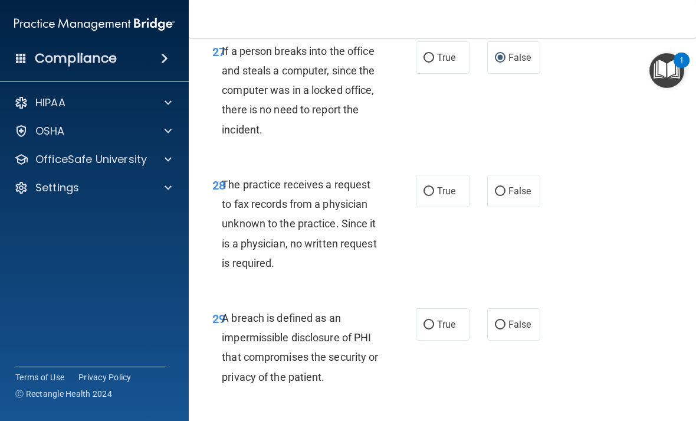
scroll to position [3530, 0]
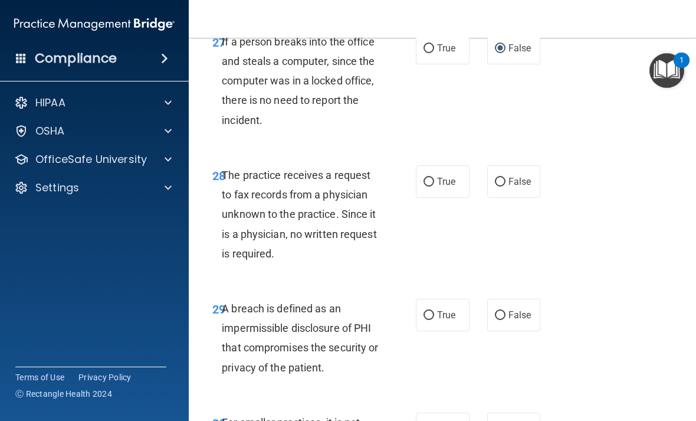
click at [433, 186] on input "True" at bounding box center [429, 182] width 11 height 9
radio input "true"
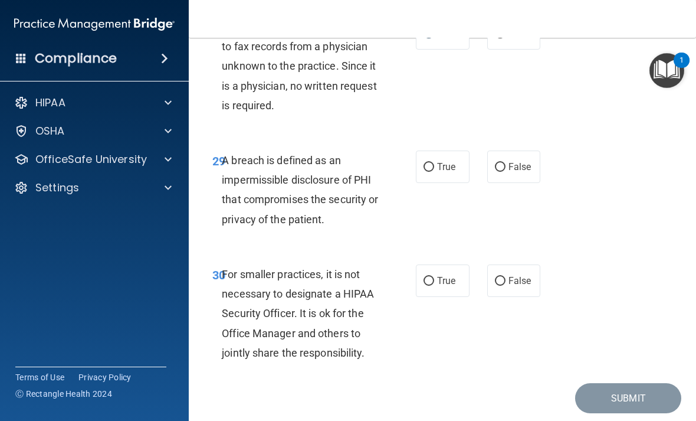
scroll to position [3689, 0]
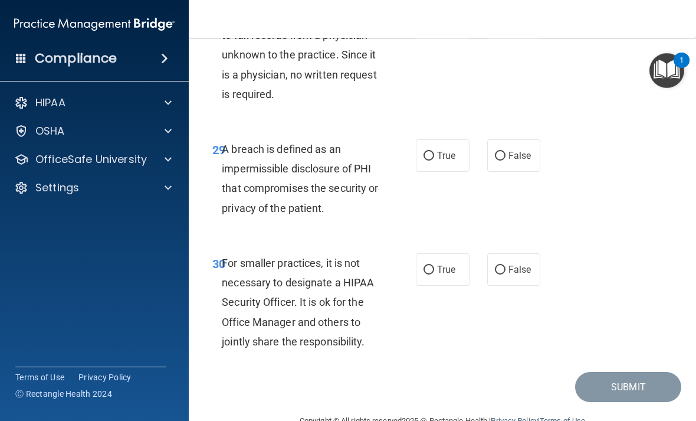
click at [429, 160] on input "True" at bounding box center [429, 156] width 11 height 9
radio input "true"
click at [483, 274] on input "False" at bounding box center [500, 269] width 11 height 9
radio input "true"
click at [483, 393] on button "Submit" at bounding box center [628, 387] width 106 height 30
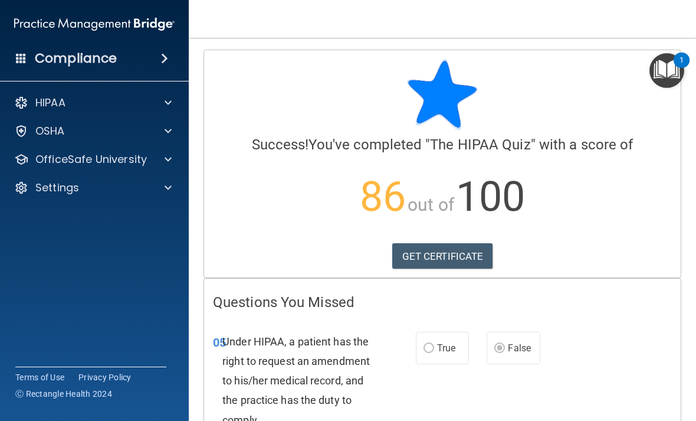
click at [442, 251] on link "GET CERTIFICATE" at bounding box center [442, 256] width 101 height 26
click at [170, 101] on span at bounding box center [168, 103] width 7 height 14
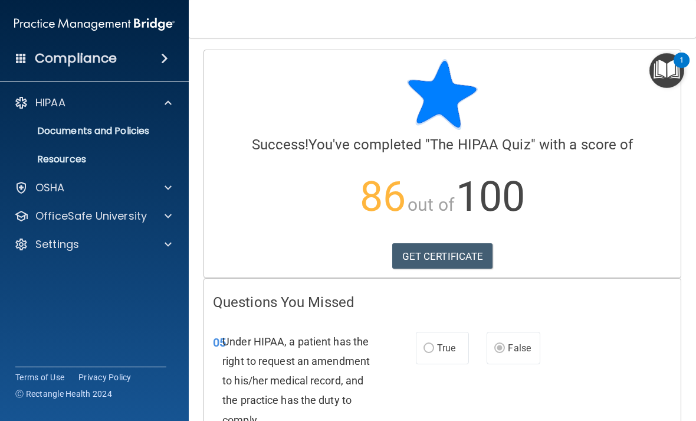
click at [162, 101] on div at bounding box center [166, 103] width 29 height 14
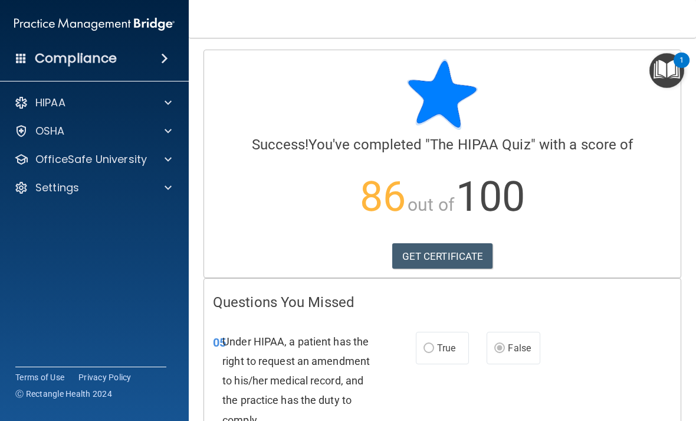
click at [483, 74] on img "Open Resource Center, 1 new notification" at bounding box center [667, 70] width 35 height 35
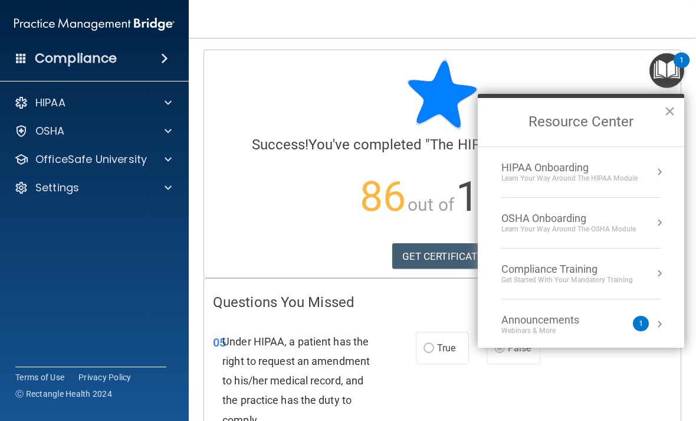
click at [483, 172] on button "Resource Center" at bounding box center [660, 172] width 12 height 12
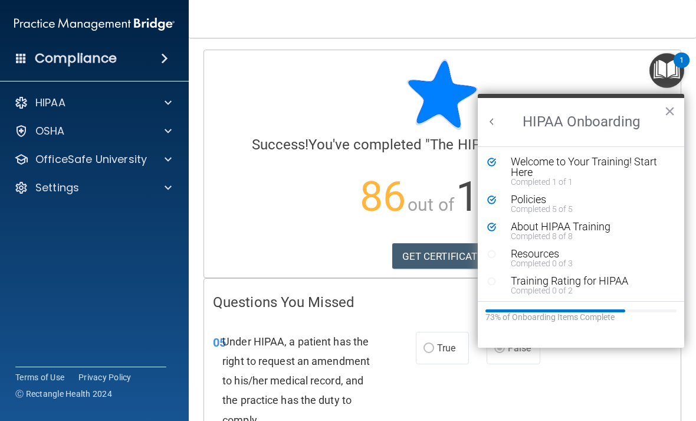
click at [483, 113] on button "×" at bounding box center [669, 110] width 11 height 19
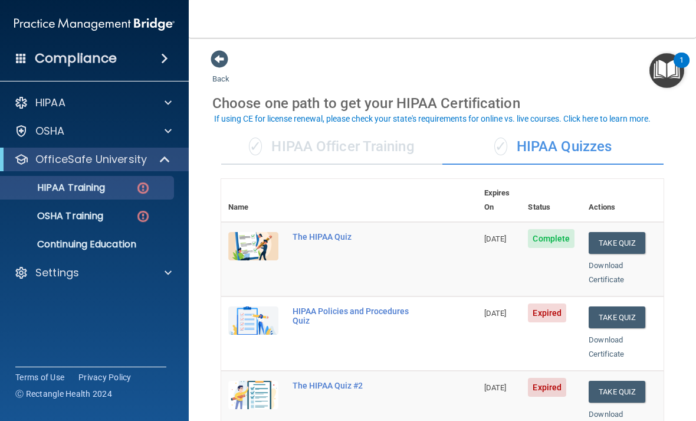
click at [309, 306] on div "HIPAA Policies and Procedures Quiz" at bounding box center [356, 315] width 126 height 19
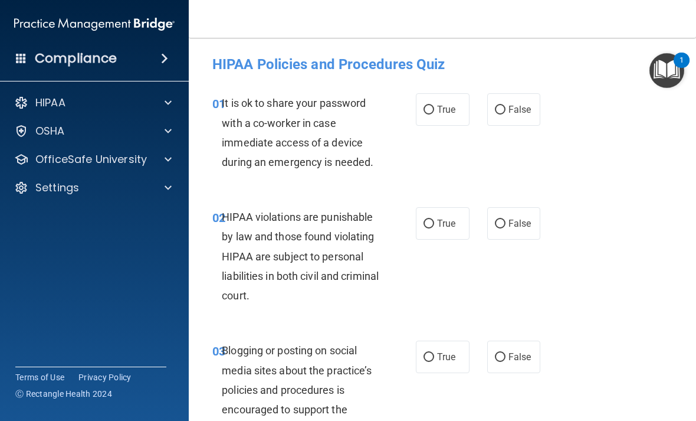
click at [483, 70] on img "Open Resource Center, 1 new notification" at bounding box center [667, 70] width 35 height 35
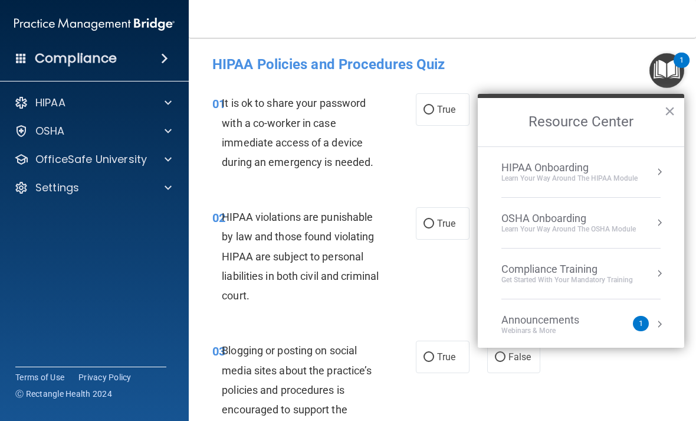
click at [483, 175] on button "Resource Center" at bounding box center [660, 172] width 12 height 12
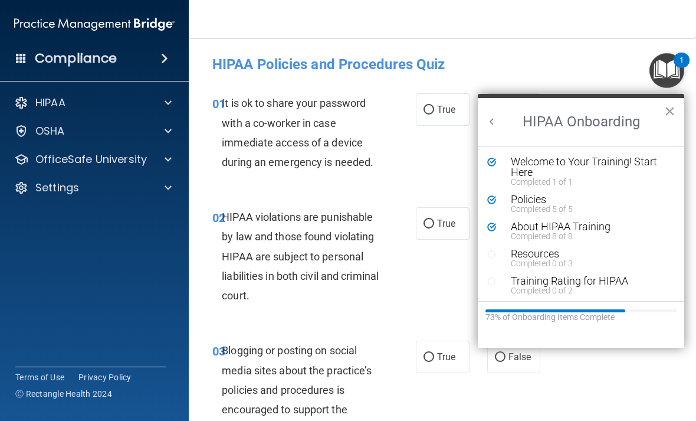
scroll to position [0, 41]
click at [483, 175] on div "Welcome to Your Training! Start Here" at bounding box center [590, 166] width 158 height 21
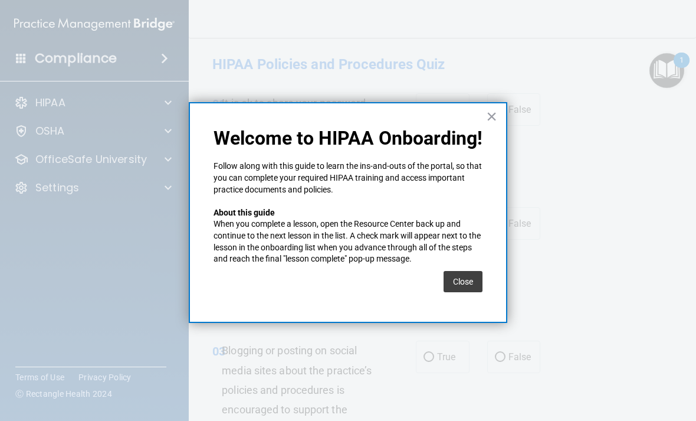
click at [461, 271] on button "Close" at bounding box center [463, 281] width 39 height 21
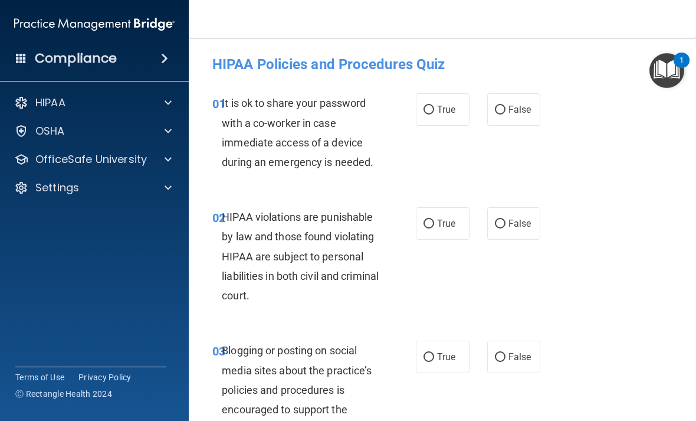
click at [483, 74] on img "Open Resource Center, 1 new notification" at bounding box center [667, 70] width 35 height 35
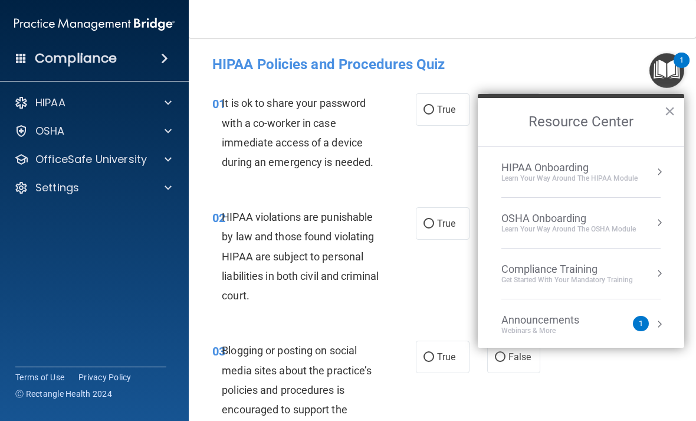
click at [483, 170] on button "Resource Center" at bounding box center [660, 172] width 12 height 12
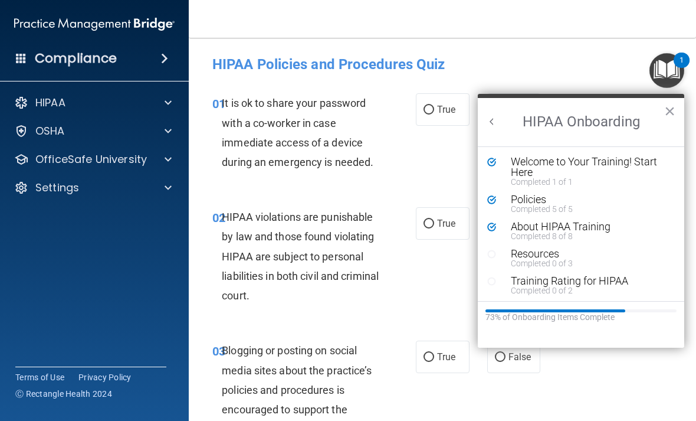
scroll to position [0, 0]
click at [483, 109] on button "×" at bounding box center [669, 110] width 11 height 19
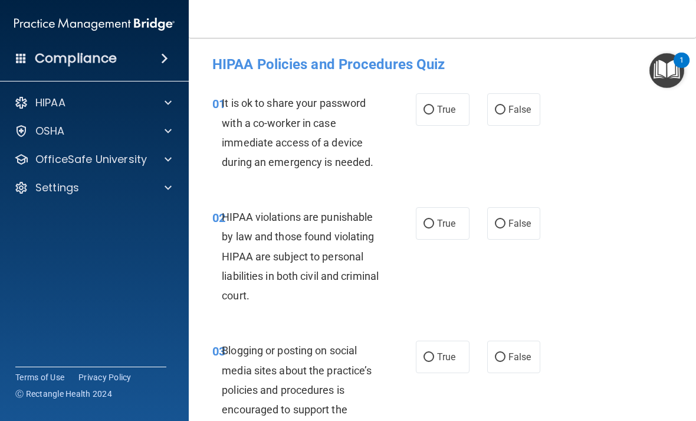
click at [170, 103] on span at bounding box center [168, 103] width 7 height 14
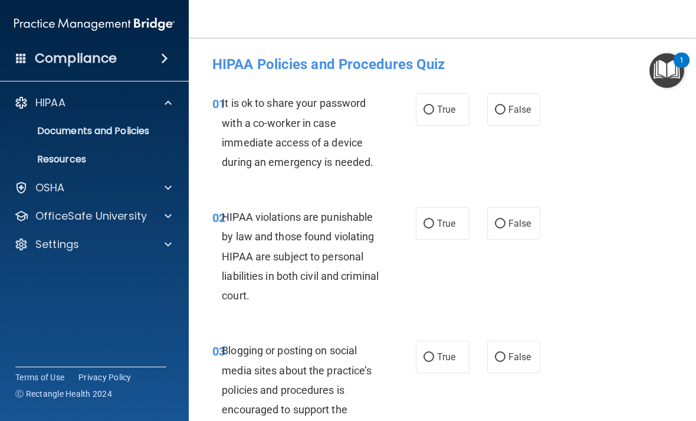
click at [95, 132] on p "Documents and Policies" at bounding box center [88, 131] width 161 height 12
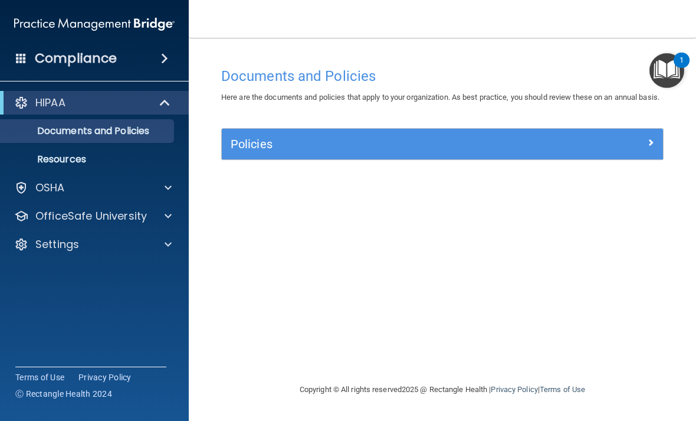
click at [483, 149] on span at bounding box center [650, 142] width 7 height 14
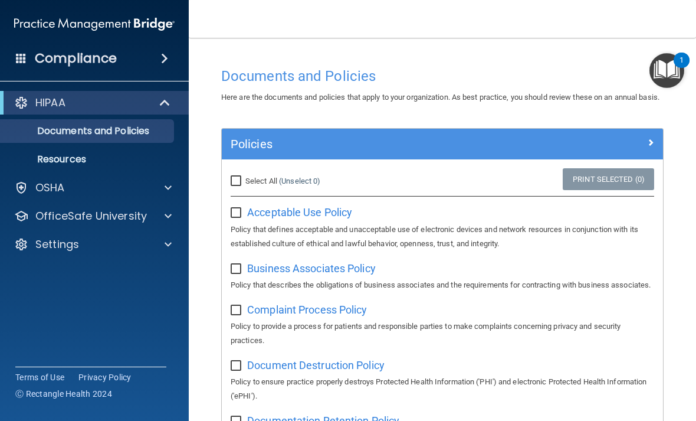
click at [91, 59] on h4 "Compliance" at bounding box center [76, 58] width 82 height 17
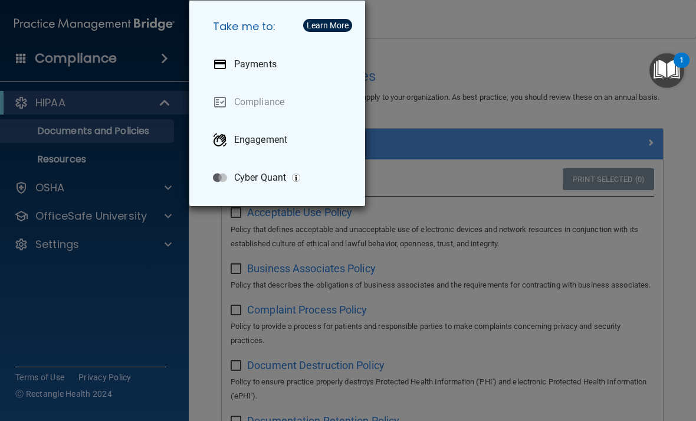
click at [139, 283] on div "Take me to: Payments Compliance Engagement Cyber Quant" at bounding box center [348, 210] width 696 height 421
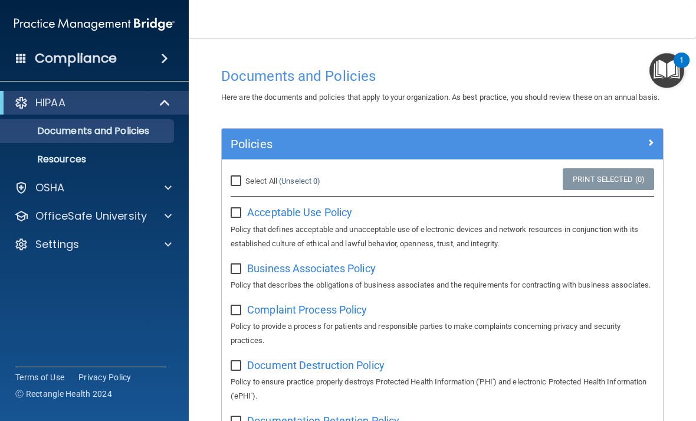
click at [483, 71] on img "Open Resource Center, 1 new notification" at bounding box center [667, 70] width 35 height 35
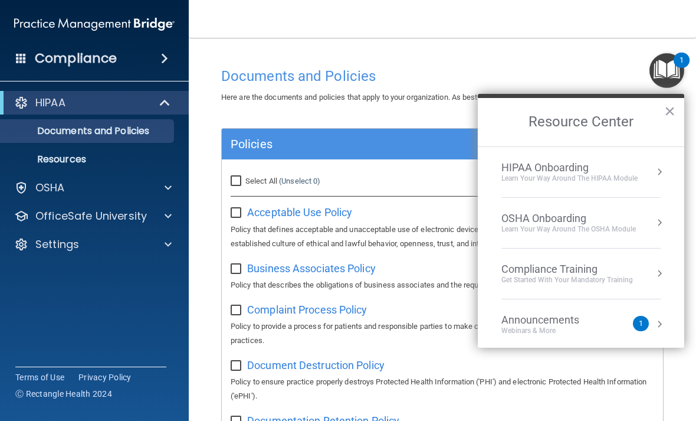
click at [483, 169] on div "HIPAA Onboarding" at bounding box center [569, 167] width 136 height 13
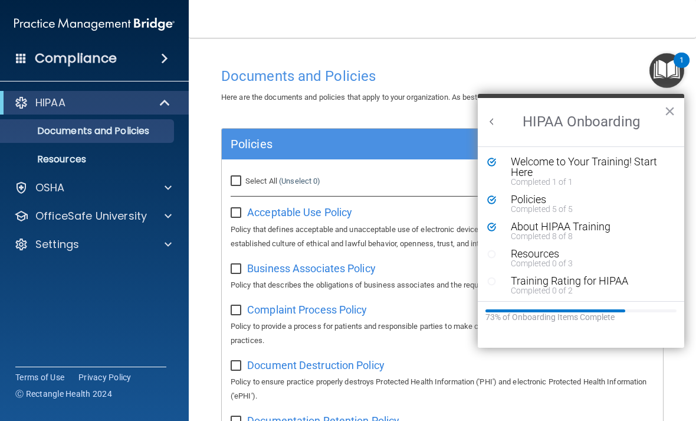
click at [483, 253] on div "Resources" at bounding box center [590, 253] width 158 height 11
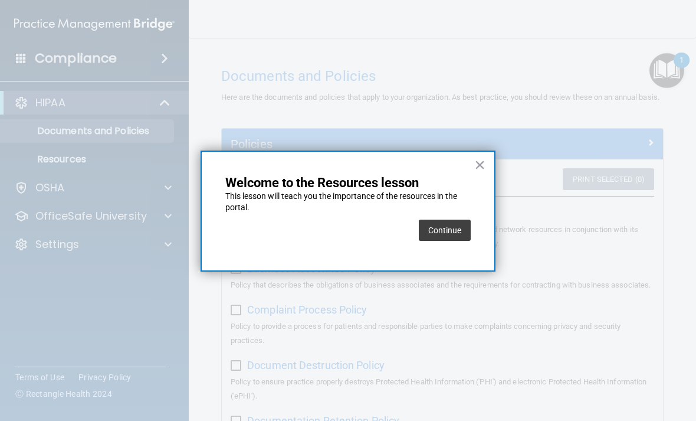
click at [461, 224] on button "Continue" at bounding box center [445, 229] width 52 height 21
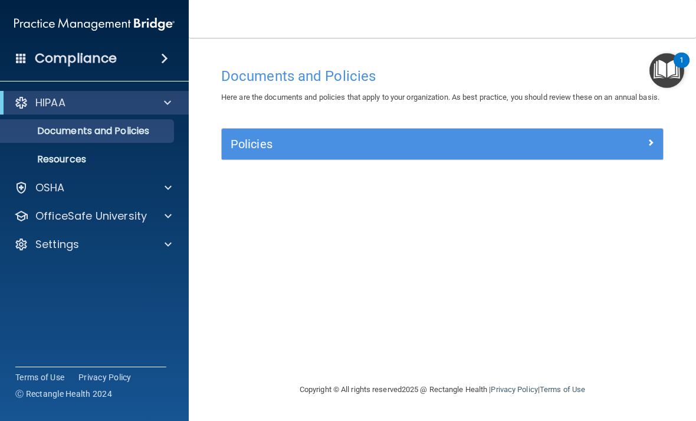
click at [483, 149] on span at bounding box center [650, 142] width 7 height 14
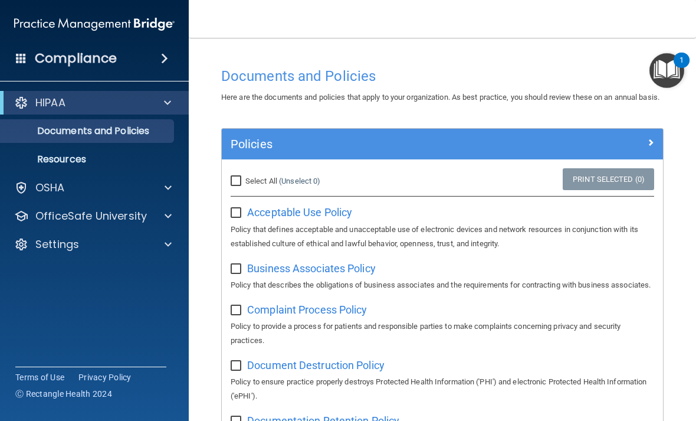
click at [483, 149] on div at bounding box center [608, 142] width 110 height 14
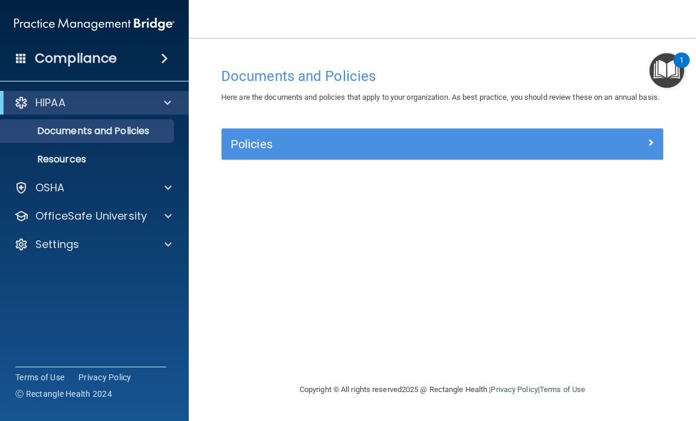
click at [60, 160] on p "Resources" at bounding box center [88, 159] width 161 height 12
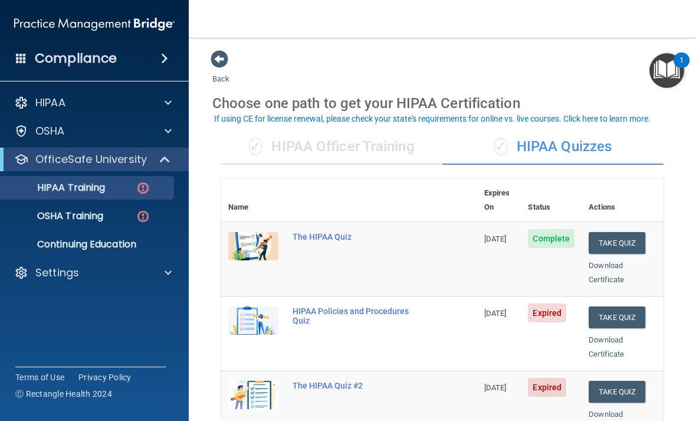
click at [483, 306] on button "Take Quiz" at bounding box center [617, 317] width 57 height 22
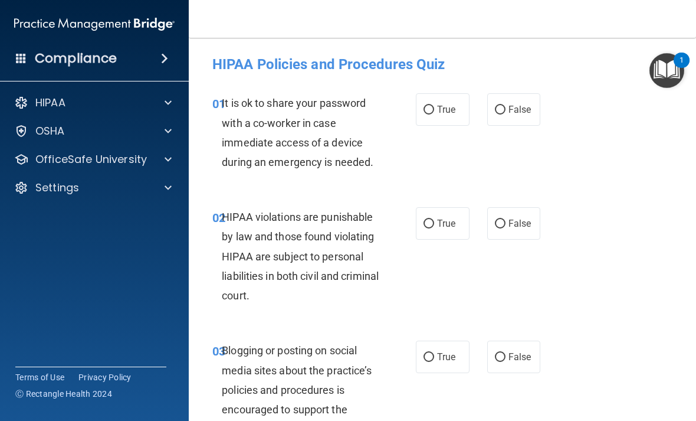
click at [483, 109] on input "False" at bounding box center [500, 110] width 11 height 9
radio input "true"
click at [429, 220] on input "True" at bounding box center [429, 223] width 11 height 9
radio input "true"
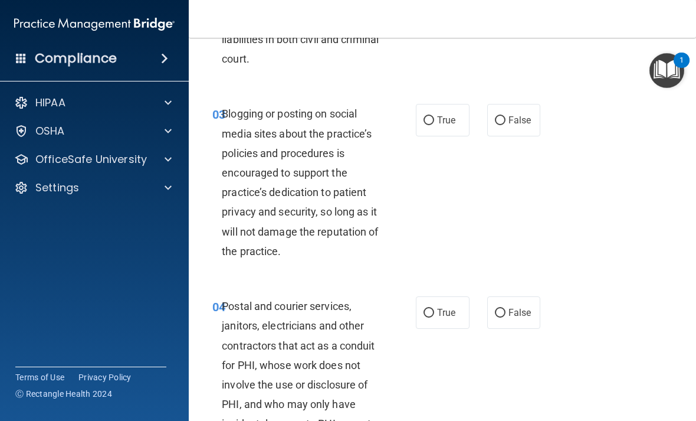
scroll to position [239, 0]
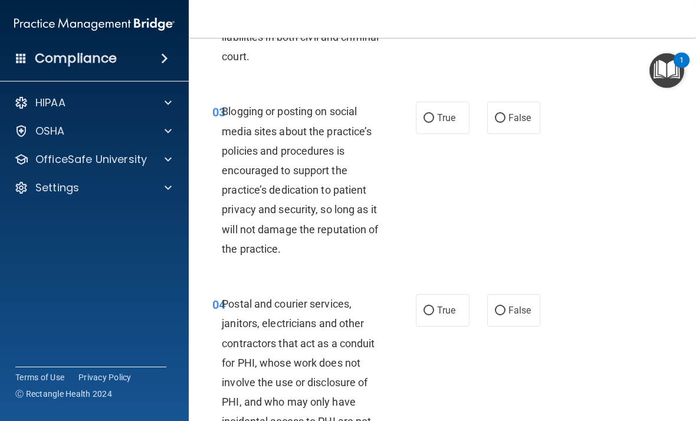
click at [483, 114] on input "False" at bounding box center [500, 118] width 11 height 9
radio input "true"
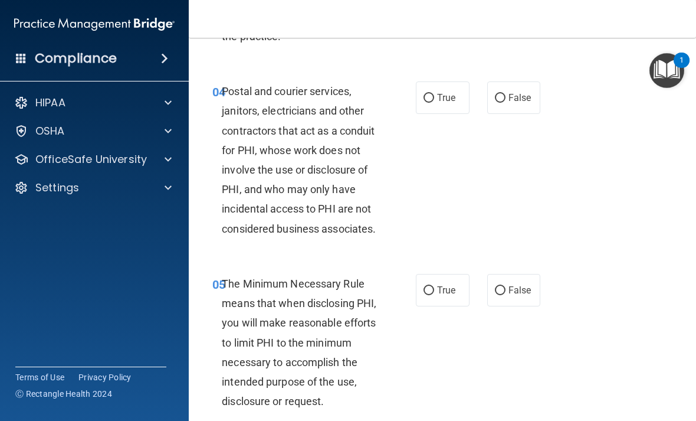
scroll to position [452, 0]
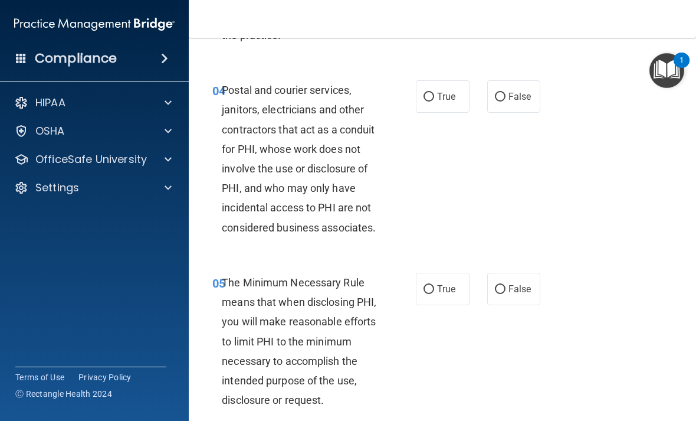
click at [430, 95] on input "True" at bounding box center [429, 97] width 11 height 9
radio input "true"
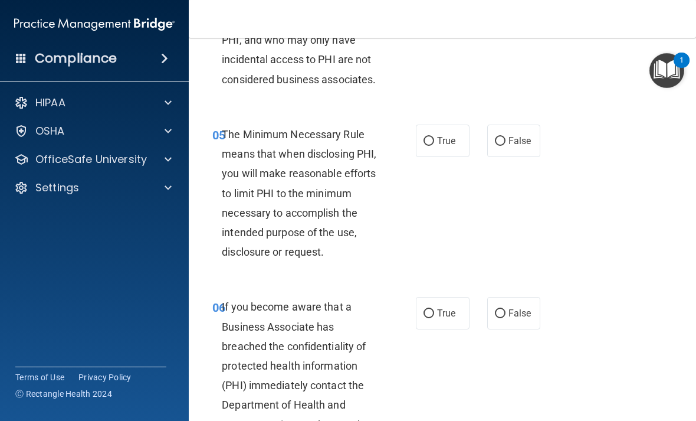
scroll to position [615, 0]
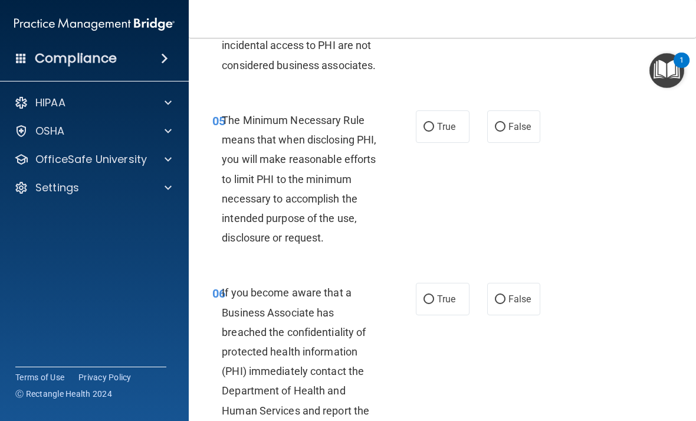
click at [429, 123] on input "True" at bounding box center [429, 127] width 11 height 9
radio input "true"
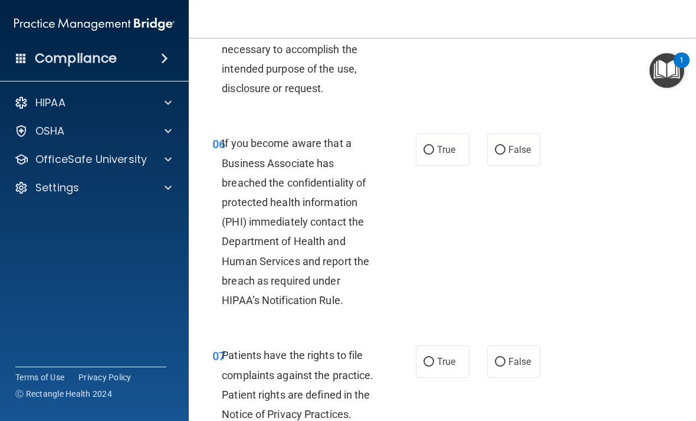
scroll to position [772, 0]
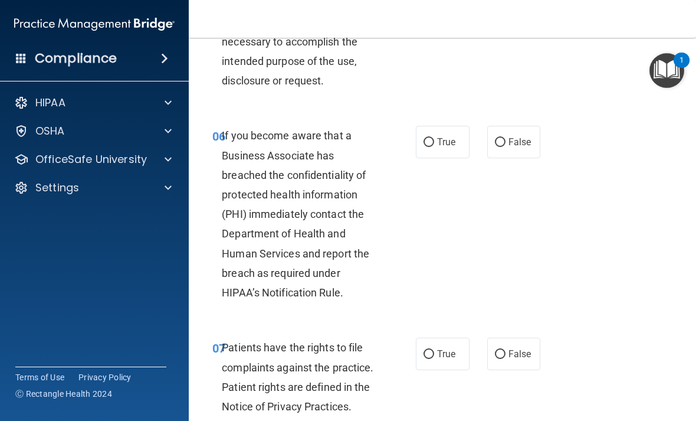
click at [434, 192] on div "06 If you become aware that a Business Associate has breached the confidentiali…" at bounding box center [443, 217] width 478 height 212
click at [483, 138] on input "False" at bounding box center [500, 142] width 11 height 9
radio input "true"
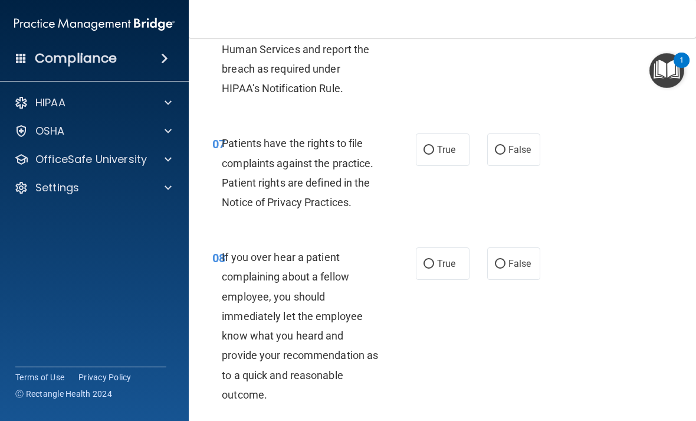
scroll to position [978, 0]
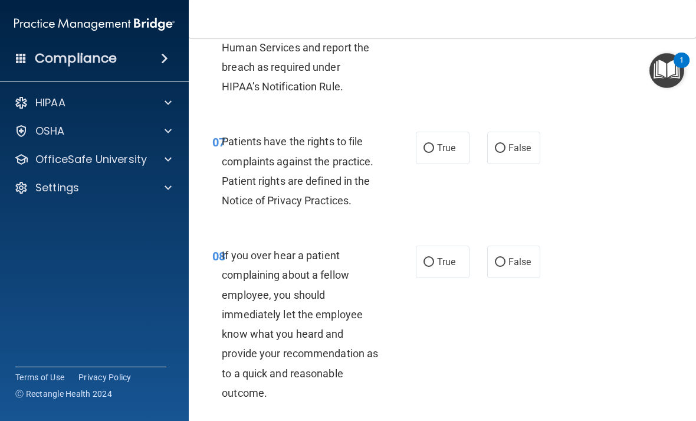
click at [427, 144] on input "True" at bounding box center [429, 148] width 11 height 9
radio input "true"
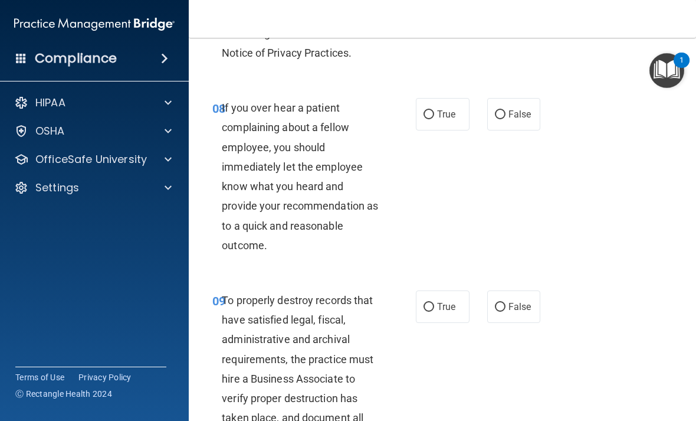
scroll to position [1127, 0]
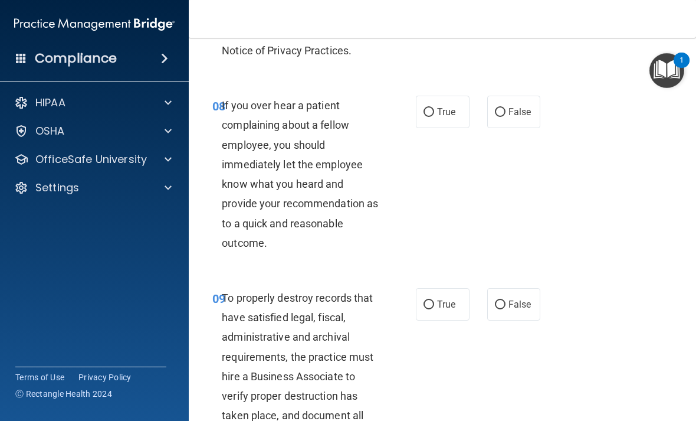
click at [483, 108] on input "False" at bounding box center [500, 112] width 11 height 9
radio input "true"
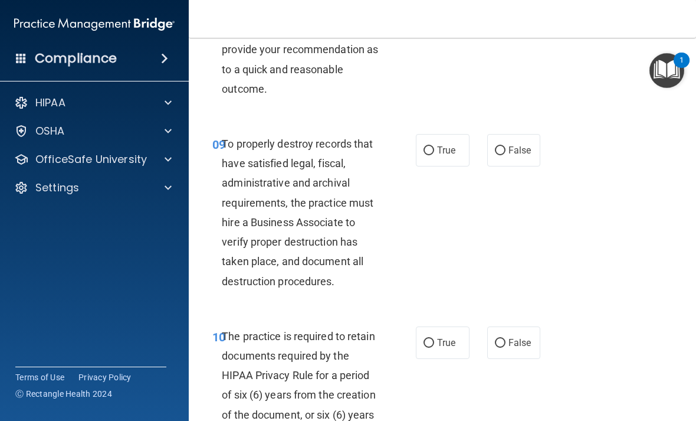
scroll to position [1291, 0]
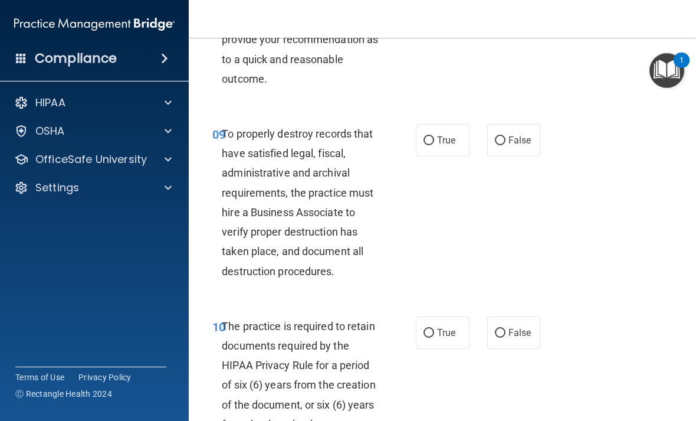
click at [432, 136] on input "True" at bounding box center [429, 140] width 11 height 9
radio input "true"
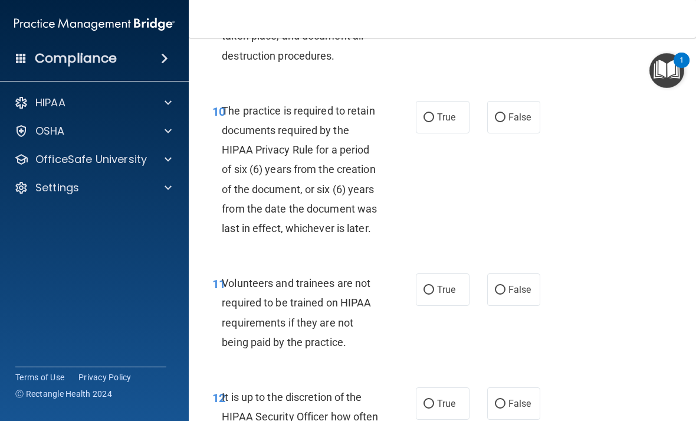
scroll to position [1509, 0]
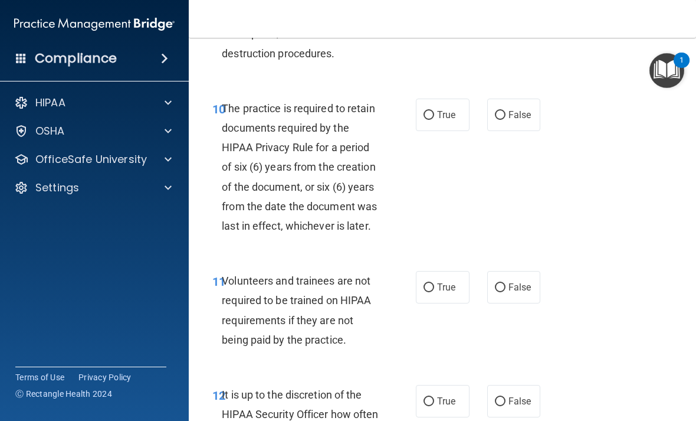
click at [483, 111] on input "False" at bounding box center [500, 115] width 11 height 9
radio input "true"
click at [483, 283] on input "False" at bounding box center [500, 287] width 11 height 9
radio input "true"
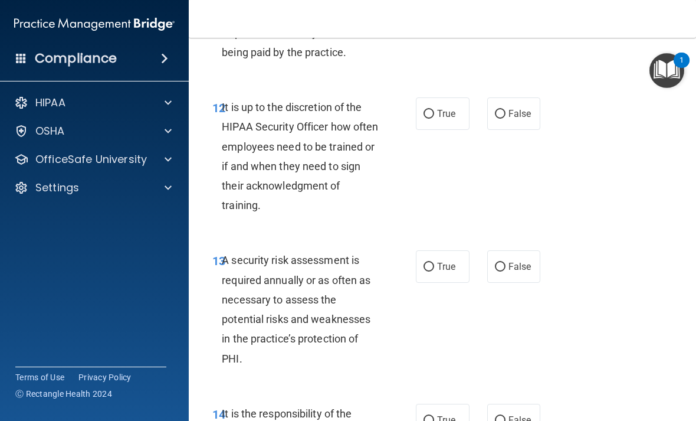
scroll to position [1797, 0]
click at [427, 109] on input "True" at bounding box center [429, 113] width 11 height 9
radio input "true"
click at [431, 262] on input "True" at bounding box center [429, 266] width 11 height 9
radio input "true"
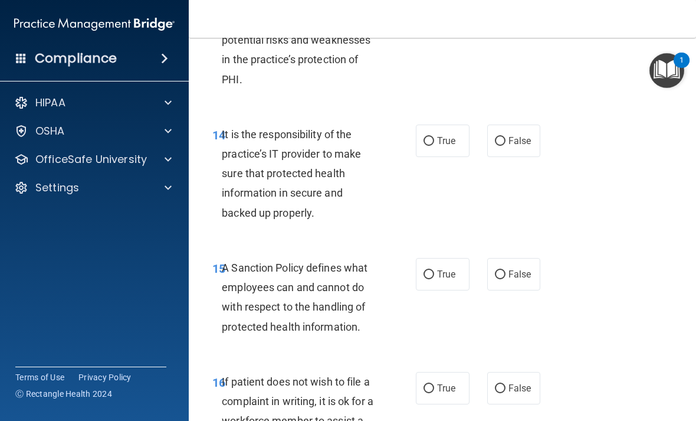
scroll to position [2077, 0]
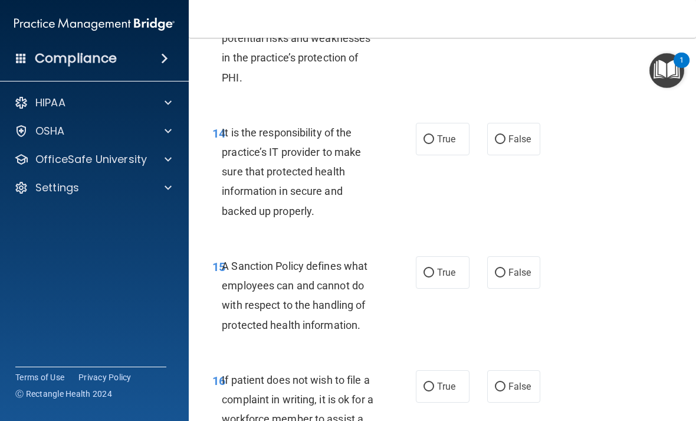
click at [432, 135] on input "True" at bounding box center [429, 139] width 11 height 9
radio input "true"
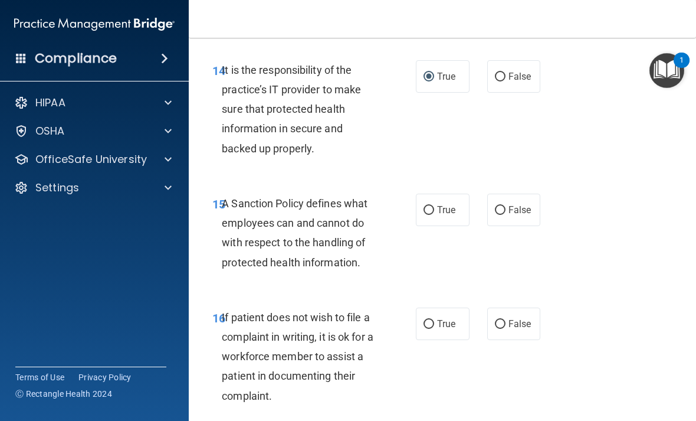
scroll to position [2149, 0]
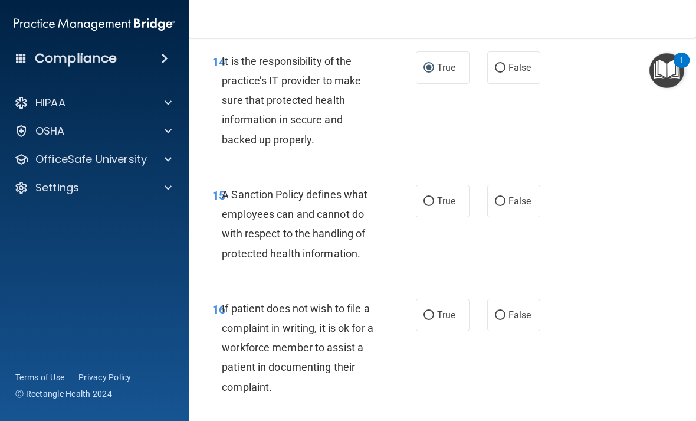
click at [433, 197] on input "True" at bounding box center [429, 201] width 11 height 9
radio input "true"
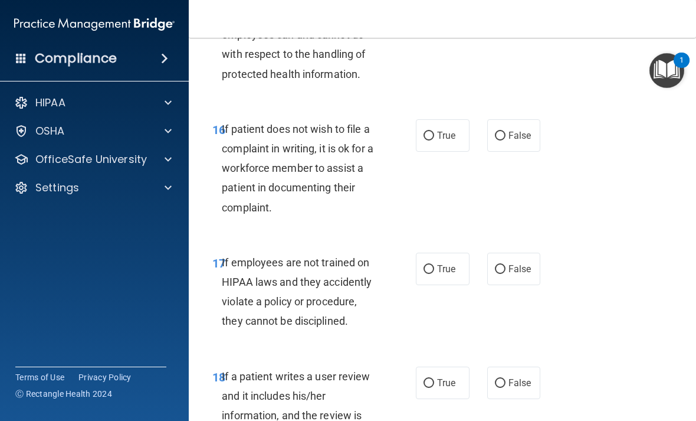
scroll to position [2328, 0]
click at [429, 131] on input "True" at bounding box center [429, 135] width 11 height 9
radio input "true"
click at [483, 264] on input "False" at bounding box center [500, 268] width 11 height 9
radio input "true"
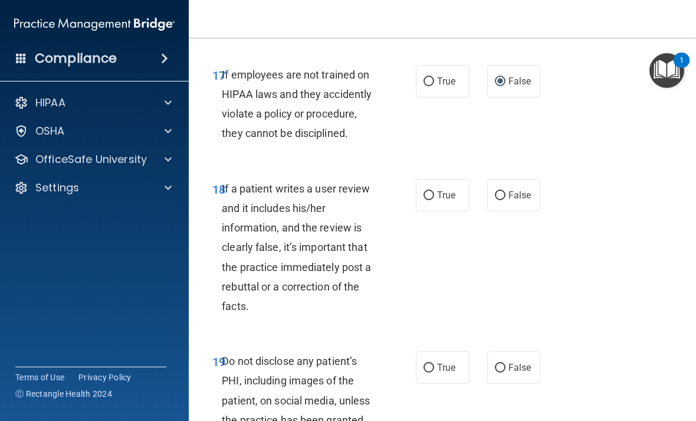
scroll to position [2534, 0]
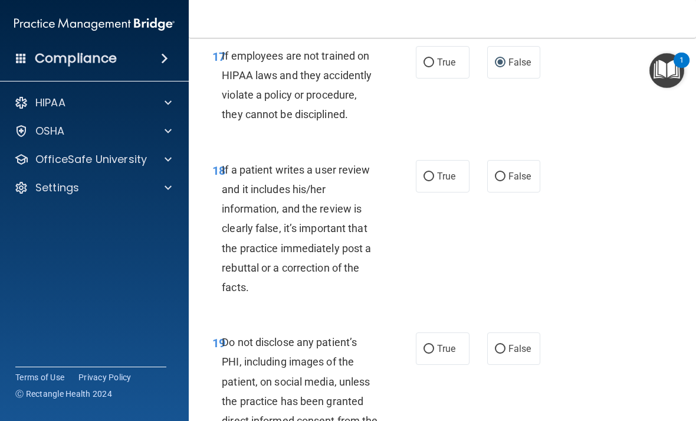
click at [483, 172] on input "False" at bounding box center [500, 176] width 11 height 9
radio input "true"
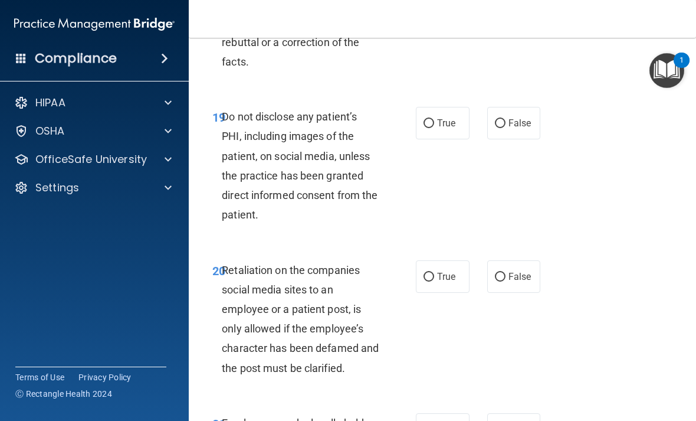
scroll to position [2760, 0]
click at [432, 119] on input "True" at bounding box center [429, 123] width 11 height 9
radio input "true"
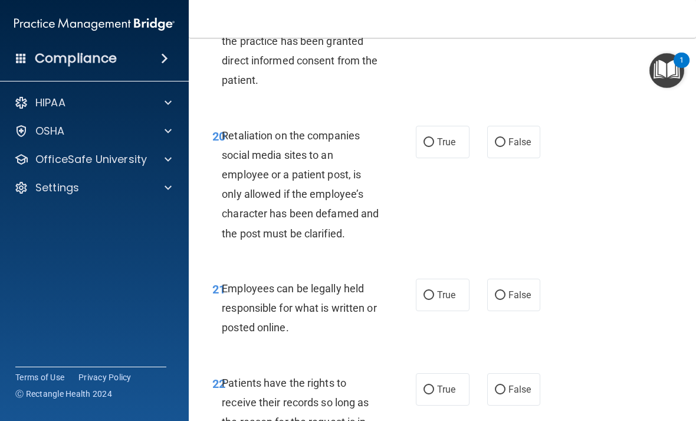
scroll to position [2894, 0]
click at [483, 139] on input "False" at bounding box center [500, 143] width 11 height 9
radio input "true"
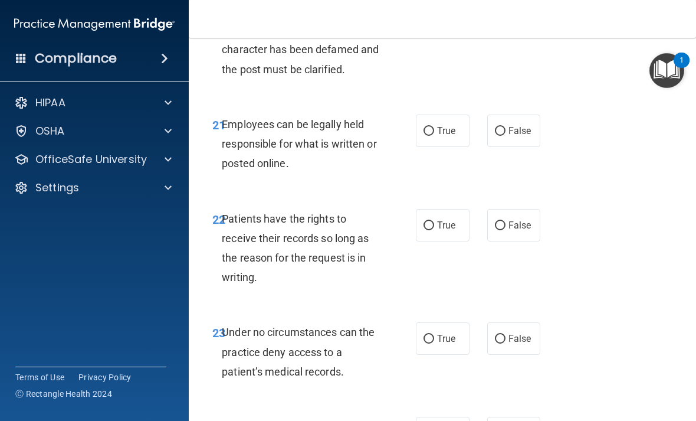
scroll to position [3062, 0]
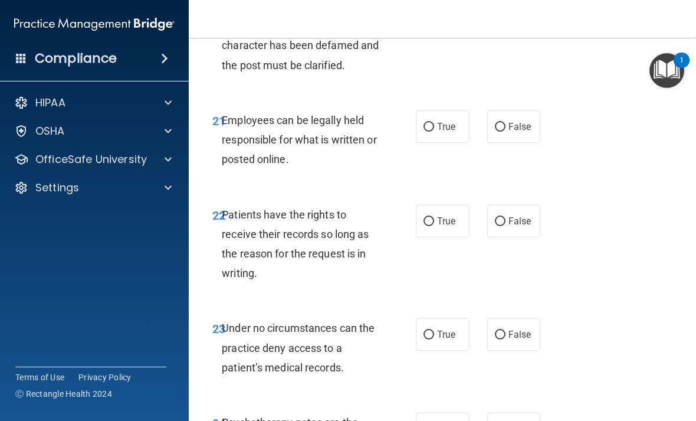
click at [428, 123] on input "True" at bounding box center [429, 127] width 11 height 9
radio input "true"
click at [483, 217] on input "False" at bounding box center [500, 221] width 11 height 9
radio input "true"
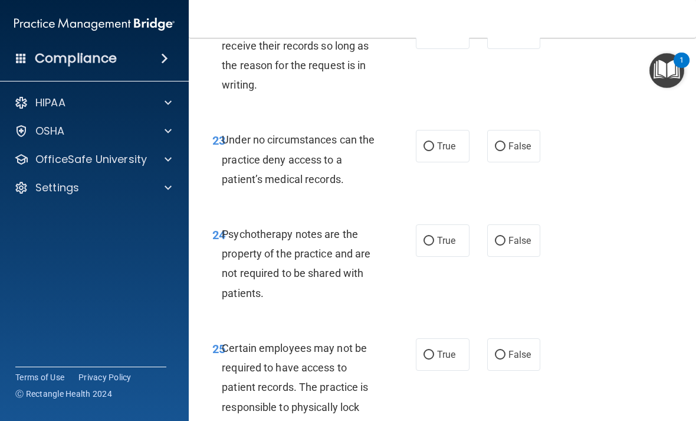
scroll to position [3252, 0]
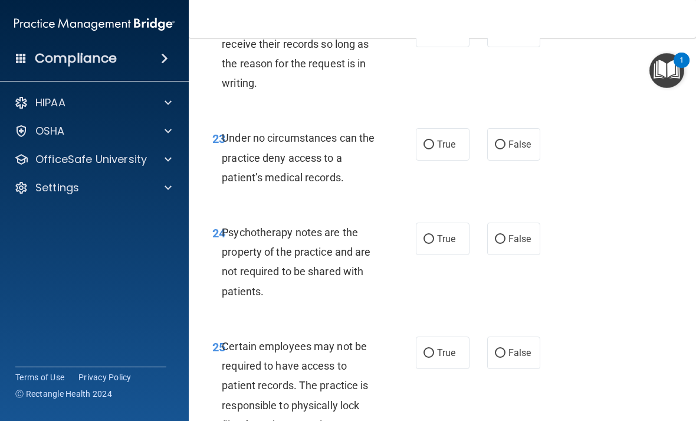
click at [483, 128] on label "False" at bounding box center [514, 144] width 54 height 32
click at [483, 140] on input "False" at bounding box center [500, 144] width 11 height 9
radio input "true"
click at [433, 235] on input "True" at bounding box center [429, 239] width 11 height 9
radio input "true"
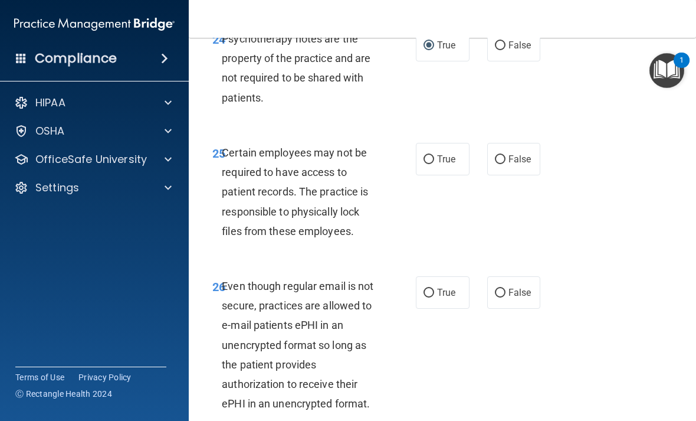
scroll to position [3453, 0]
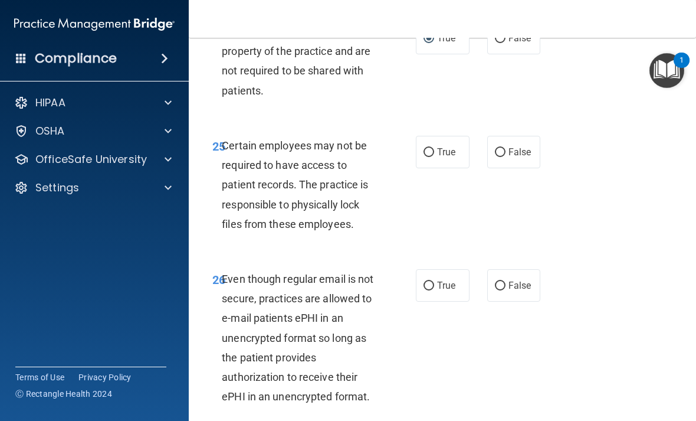
click at [433, 148] on input "True" at bounding box center [429, 152] width 11 height 9
radio input "true"
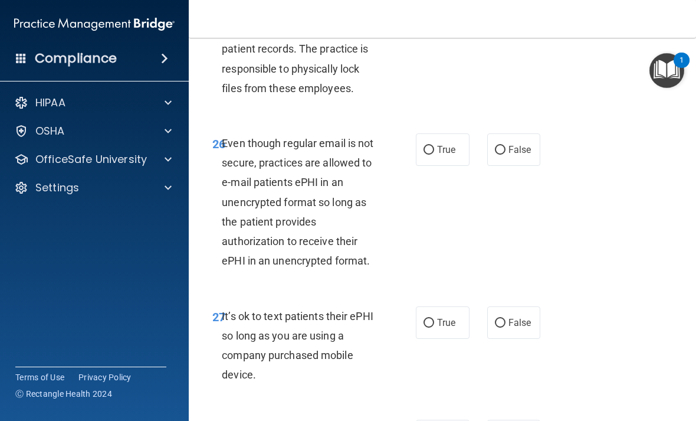
scroll to position [3596, 0]
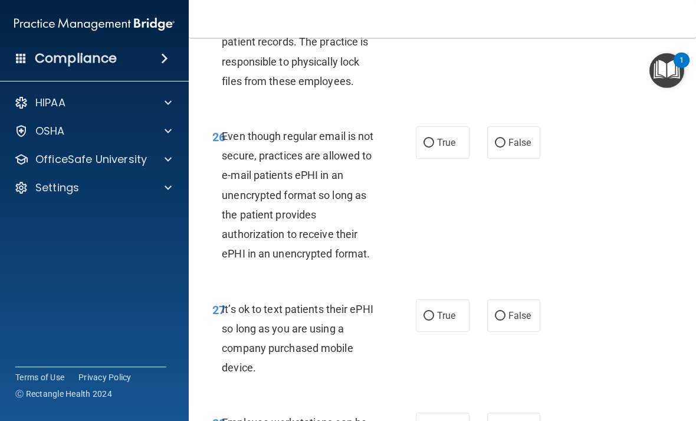
click at [428, 139] on input "True" at bounding box center [429, 143] width 11 height 9
radio input "true"
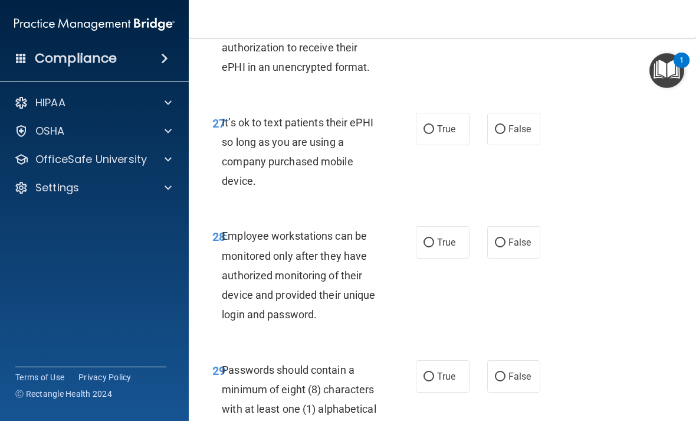
scroll to position [3783, 0]
click at [483, 124] on input "False" at bounding box center [500, 128] width 11 height 9
radio input "true"
click at [483, 238] on input "False" at bounding box center [500, 242] width 11 height 9
radio input "true"
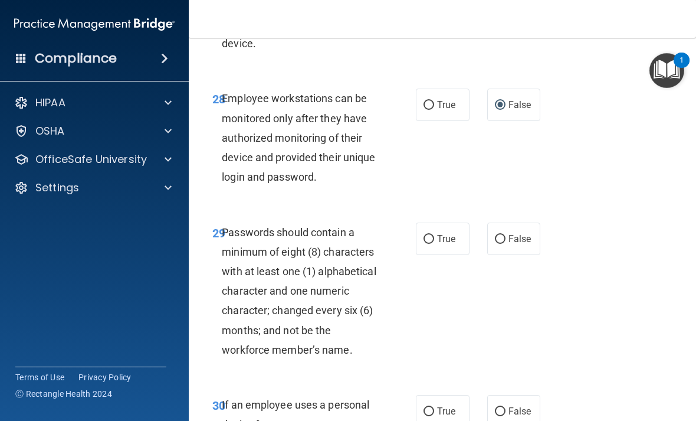
scroll to position [3921, 0]
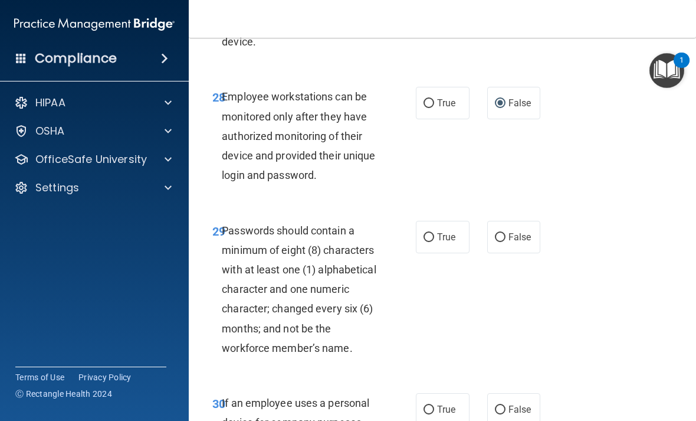
click at [483, 233] on input "False" at bounding box center [500, 237] width 11 height 9
radio input "true"
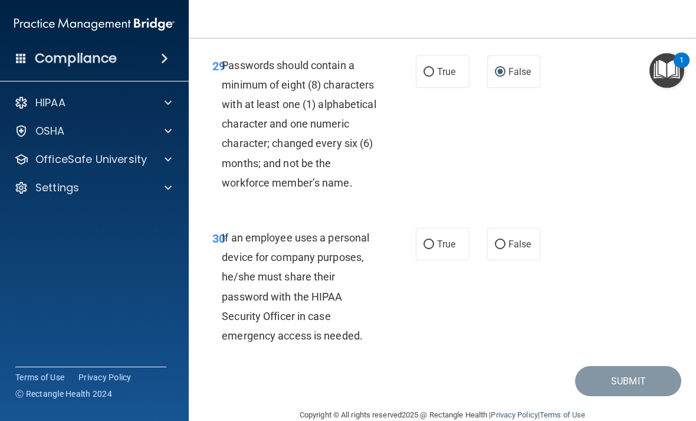
scroll to position [4087, 0]
click at [483, 240] on input "False" at bounding box center [500, 244] width 11 height 9
radio input "true"
click at [483, 366] on button "Submit" at bounding box center [628, 381] width 106 height 30
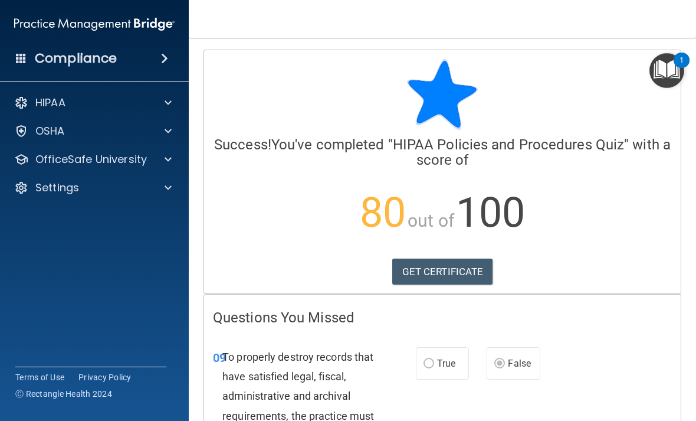
click at [450, 268] on link "GET CERTIFICATE" at bounding box center [442, 271] width 101 height 26
click at [483, 61] on img "Open Resource Center, 1 new notification" at bounding box center [667, 70] width 35 height 35
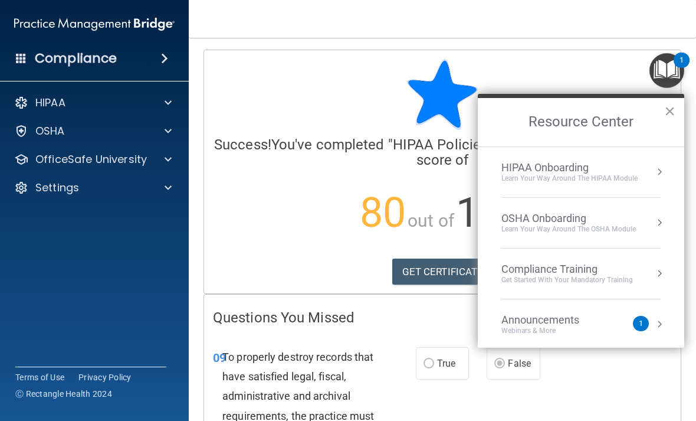
click at [483, 173] on button "Resource Center" at bounding box center [660, 172] width 12 height 12
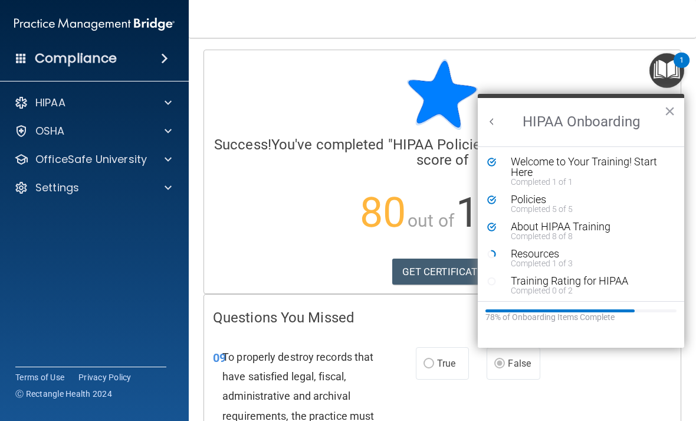
click at [483, 167] on div "Welcome to Your Training! Start Here" at bounding box center [590, 166] width 158 height 21
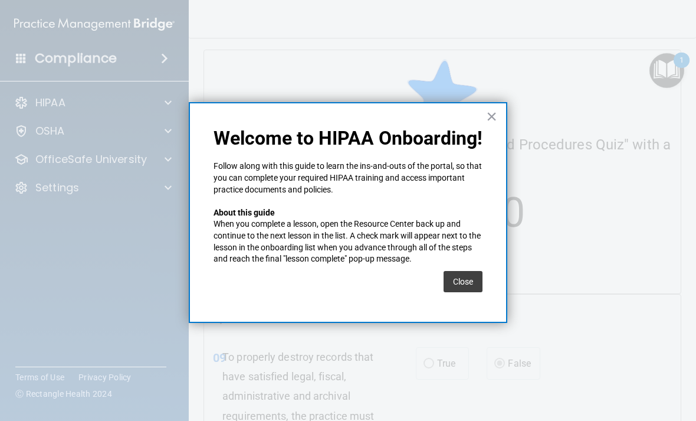
click at [467, 276] on button "Close" at bounding box center [463, 281] width 39 height 21
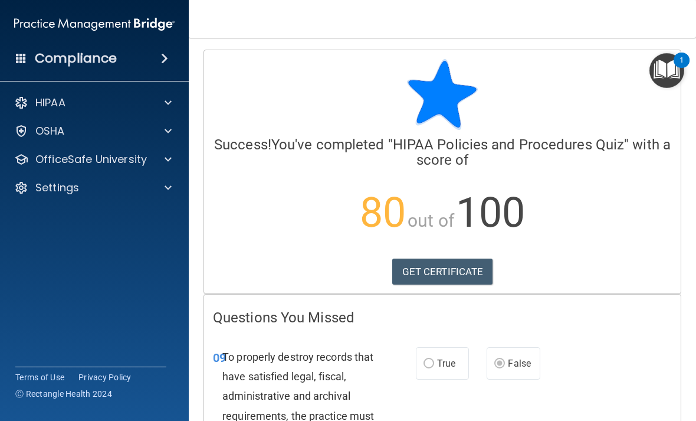
click at [164, 102] on div at bounding box center [166, 103] width 29 height 14
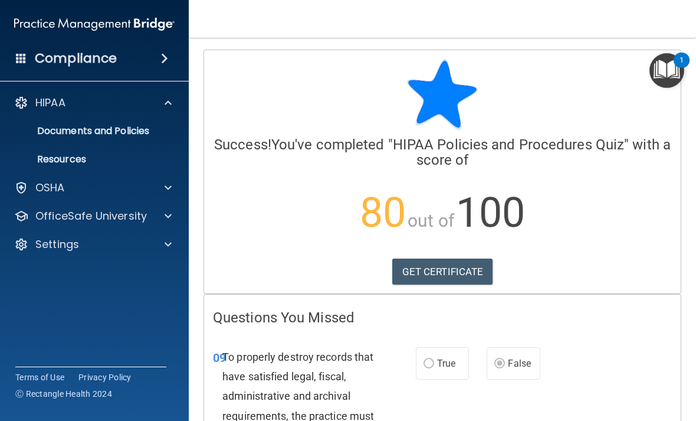
click at [100, 132] on p "Documents and Policies" at bounding box center [88, 131] width 161 height 12
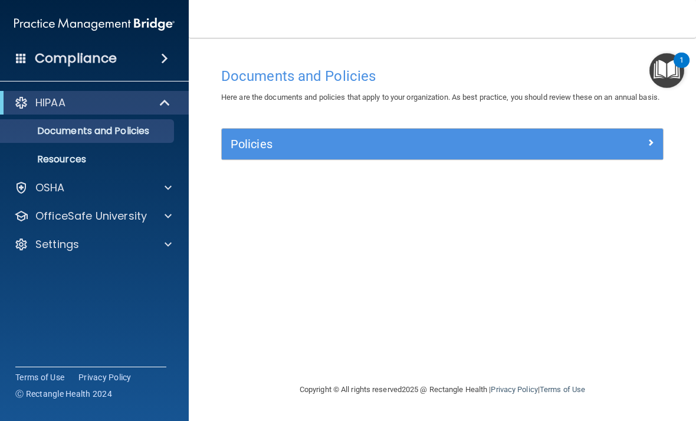
click at [483, 68] on img "Open Resource Center, 1 new notification" at bounding box center [667, 70] width 35 height 35
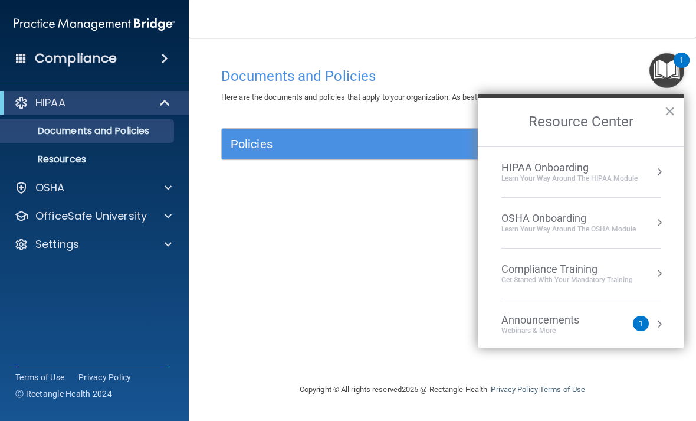
click at [483, 175] on button "Resource Center" at bounding box center [660, 172] width 12 height 12
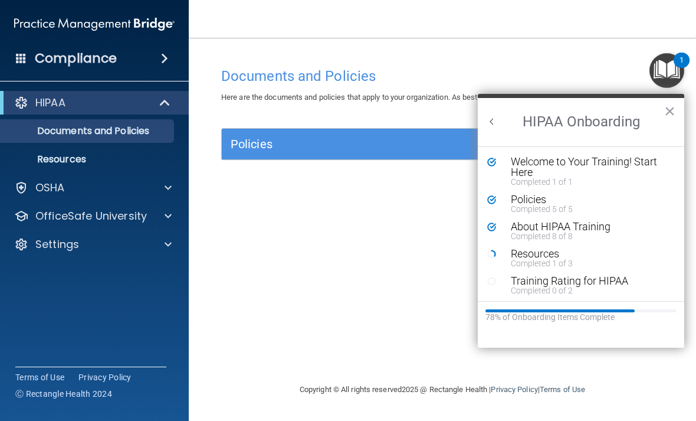
click at [483, 261] on div "Completed 1 of 3" at bounding box center [590, 263] width 158 height 8
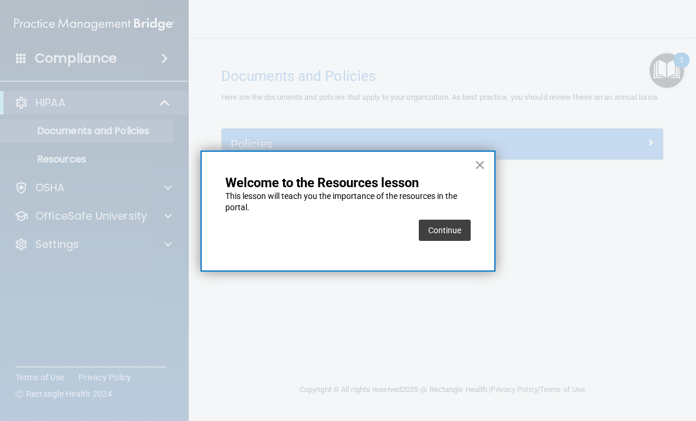
click at [452, 228] on button "Continue" at bounding box center [445, 229] width 52 height 21
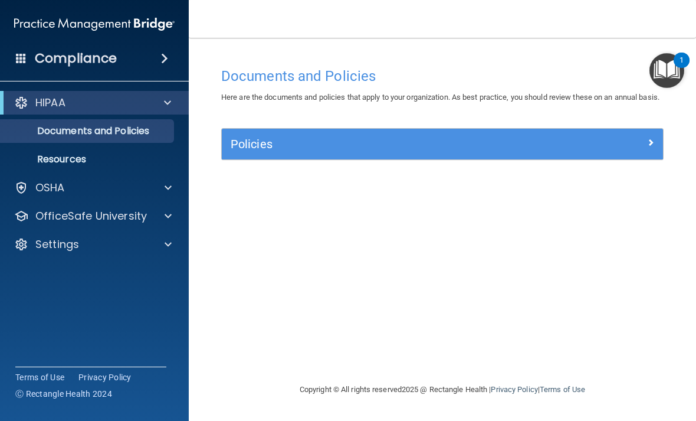
click at [483, 149] on span at bounding box center [650, 142] width 7 height 14
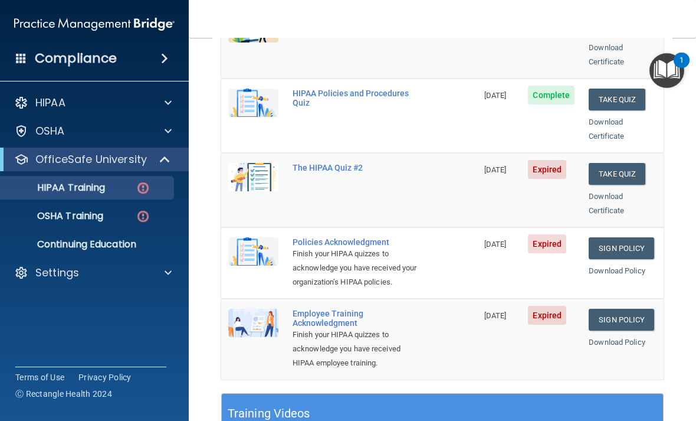
scroll to position [225, 0]
